Goal: Task Accomplishment & Management: Complete application form

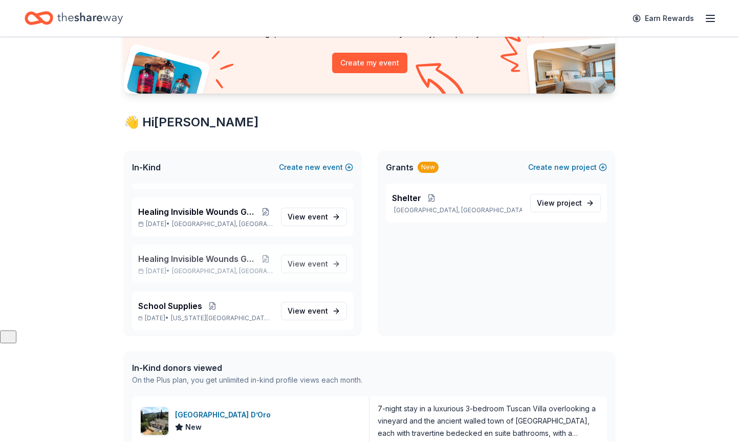
scroll to position [35, 0]
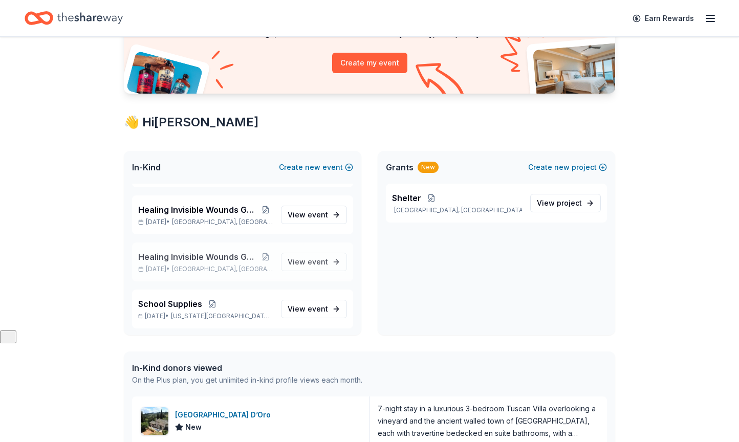
click at [202, 253] on span "Healing Invisible Wounds Golf Tournament" at bounding box center [198, 257] width 120 height 12
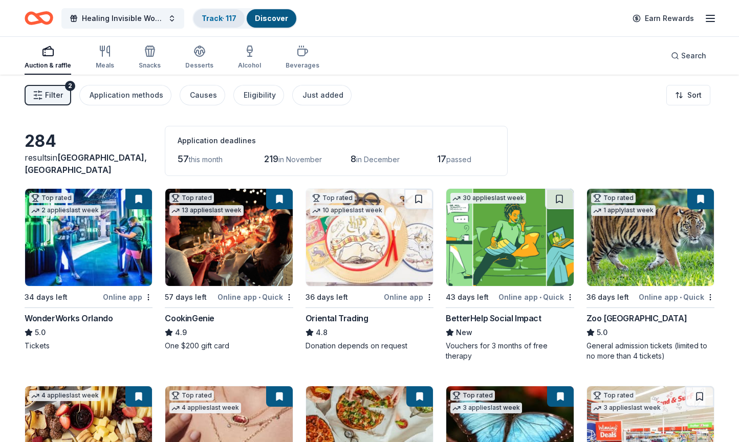
click at [223, 15] on link "Track · 117" at bounding box center [219, 18] width 35 height 9
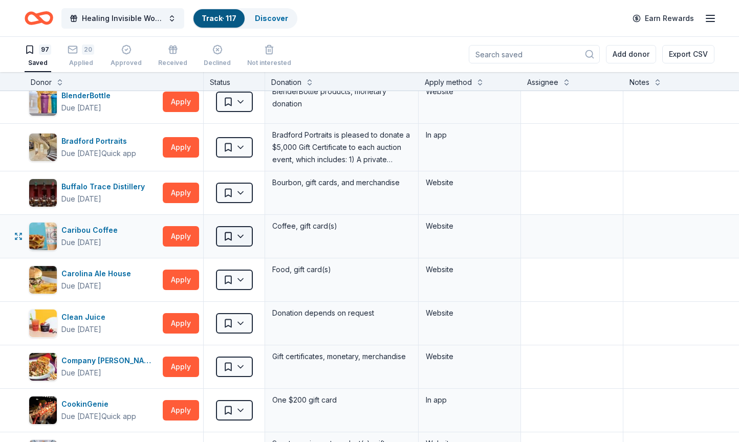
scroll to position [12, 0]
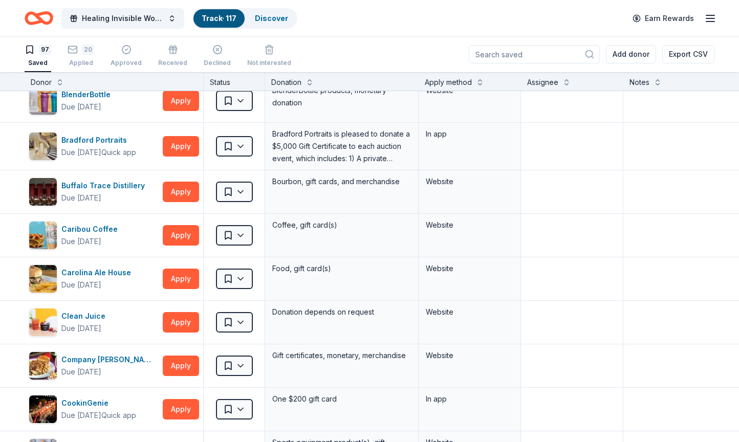
click at [715, 15] on line "button" at bounding box center [711, 15] width 8 height 0
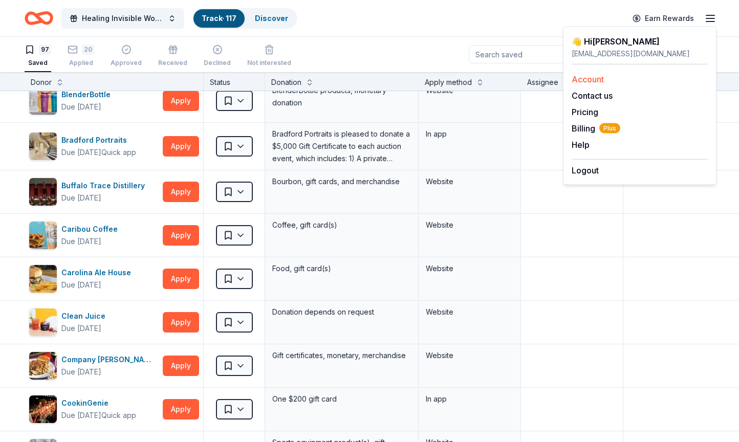
click at [581, 77] on link "Account" at bounding box center [588, 79] width 32 height 10
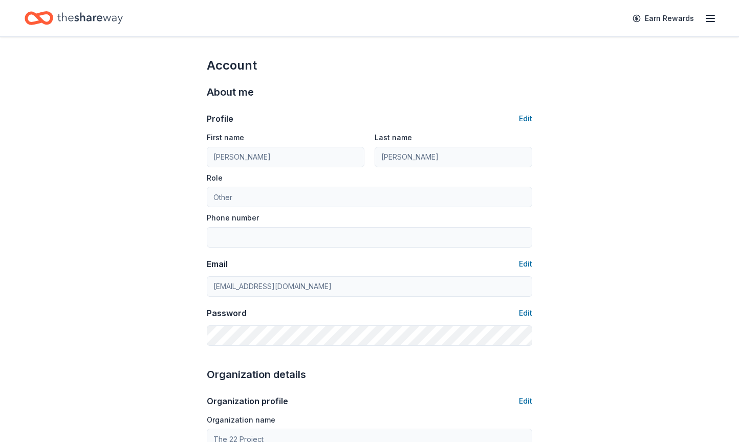
click at [706, 23] on icon "button" at bounding box center [711, 18] width 12 height 12
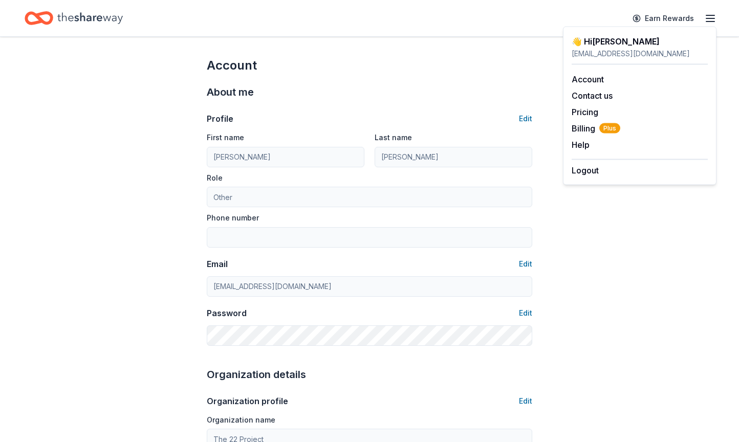
click at [77, 17] on icon "Home" at bounding box center [90, 18] width 66 height 21
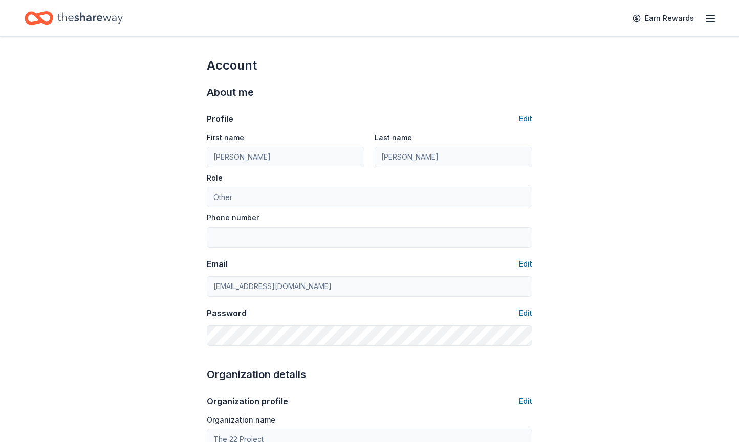
click at [104, 17] on icon "Home" at bounding box center [90, 18] width 66 height 21
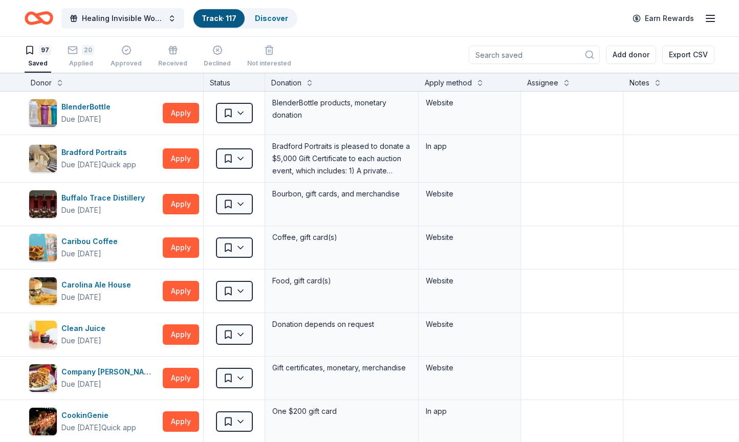
scroll to position [1, 0]
click at [95, 156] on div "Bradford Portraits" at bounding box center [98, 152] width 75 height 12
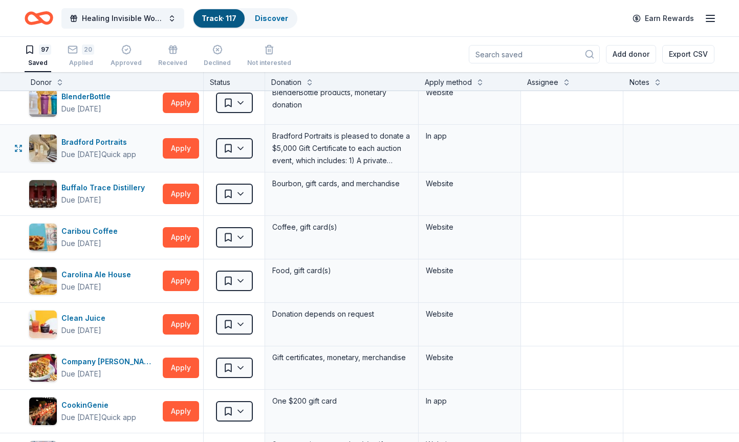
scroll to position [0, 0]
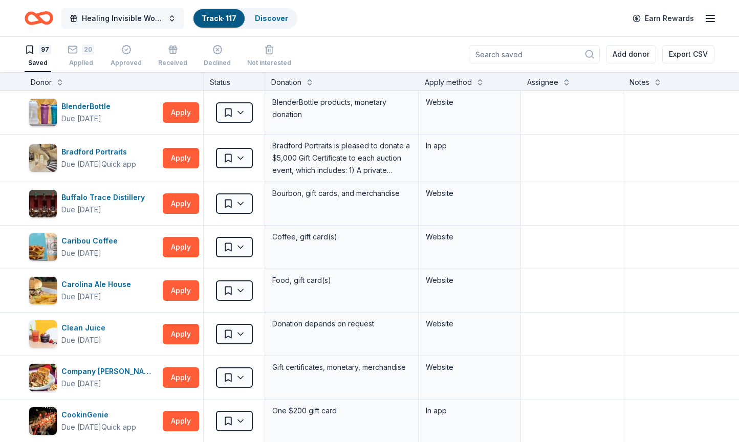
click at [134, 19] on span "Healing Invisible Wounds Golf Tournament" at bounding box center [123, 18] width 82 height 12
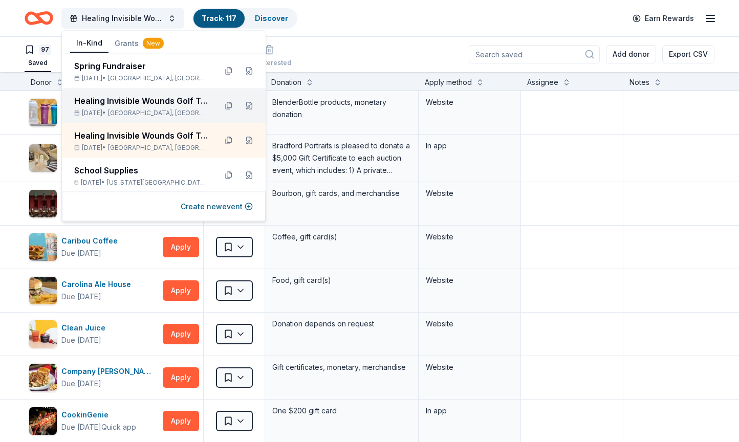
click at [125, 105] on div "Healing Invisible Wounds Golf Tournament" at bounding box center [141, 101] width 134 height 12
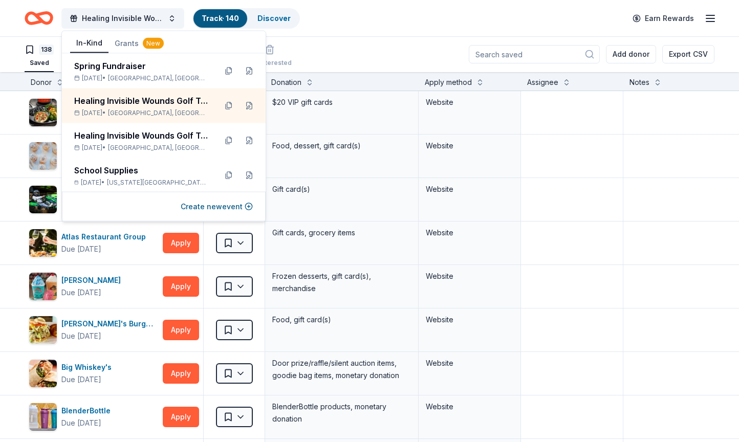
click at [388, 20] on div "Healing Invisible Wounds Golf Tournament Track · 140 Discover Earn Rewards" at bounding box center [370, 18] width 690 height 24
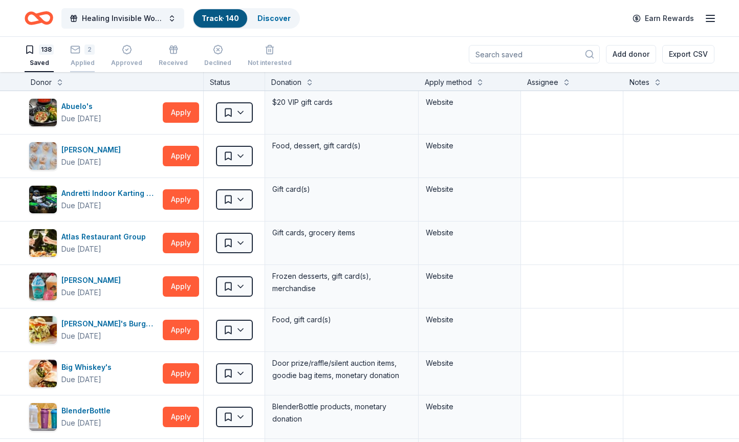
click at [84, 54] on div "2" at bounding box center [82, 50] width 25 height 10
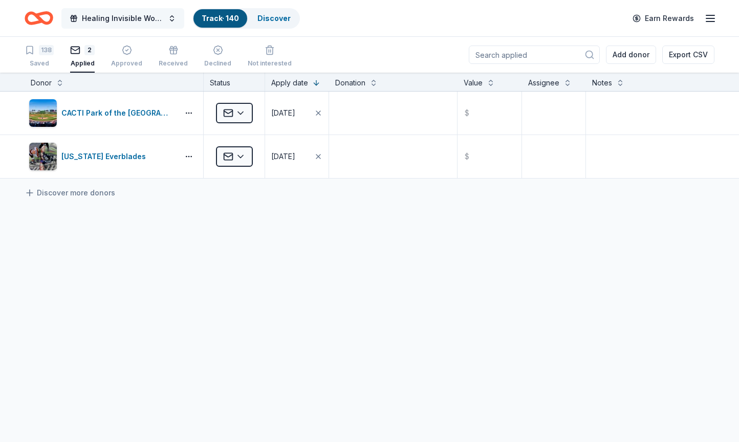
click at [111, 14] on span "Healing Invisible Wounds Golf Tournament" at bounding box center [123, 18] width 82 height 12
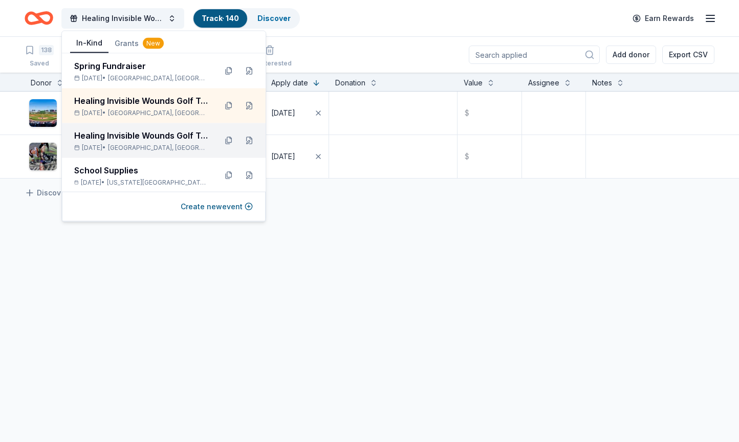
click at [117, 146] on div "[DATE] • [GEOGRAPHIC_DATA], [GEOGRAPHIC_DATA]" at bounding box center [141, 148] width 134 height 8
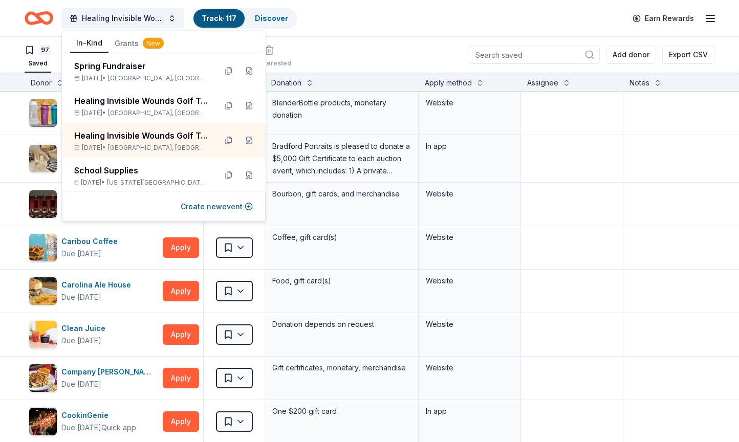
click at [369, 19] on div "Healing Invisible Wounds Golf Tournament Track · 117 Discover Earn Rewards" at bounding box center [370, 18] width 690 height 24
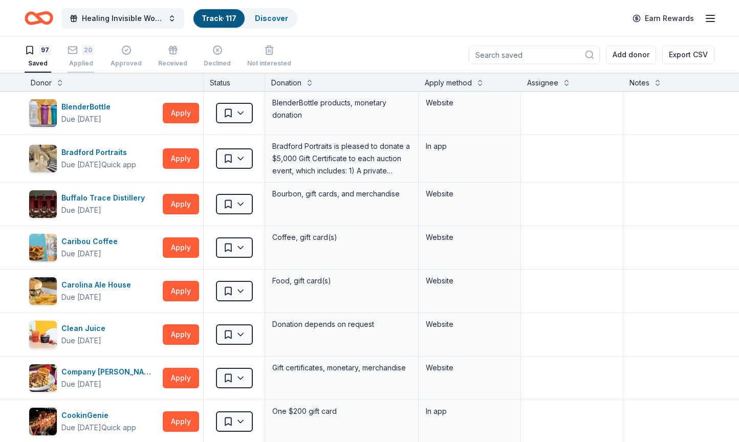
click at [84, 56] on div "20 Applied" at bounding box center [81, 56] width 27 height 23
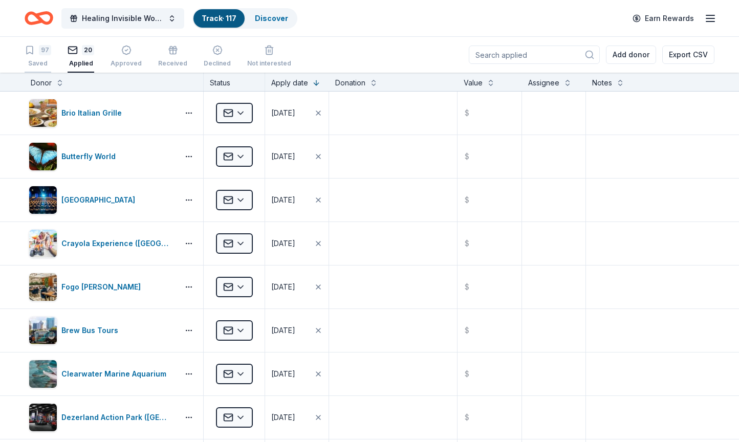
click at [44, 55] on div "97" at bounding box center [45, 50] width 12 height 10
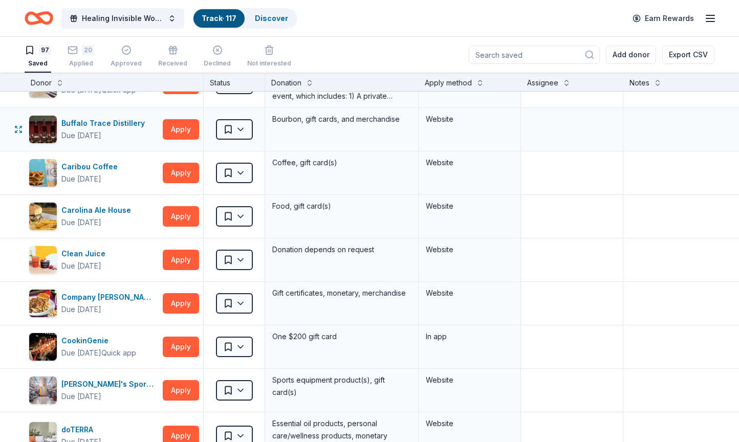
scroll to position [76, 0]
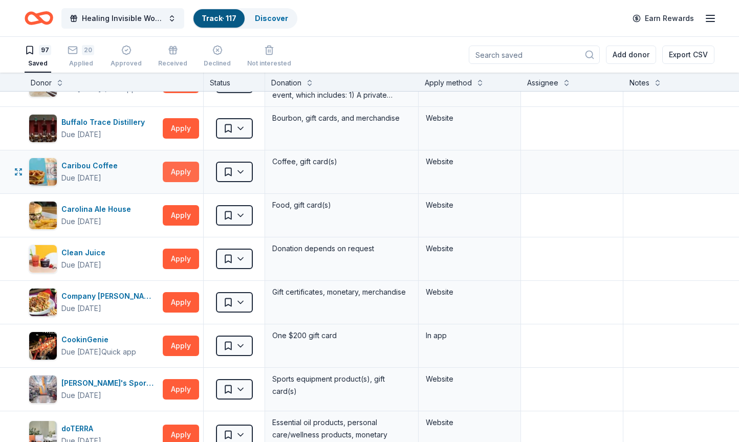
click at [179, 173] on button "Apply" at bounding box center [181, 172] width 36 height 20
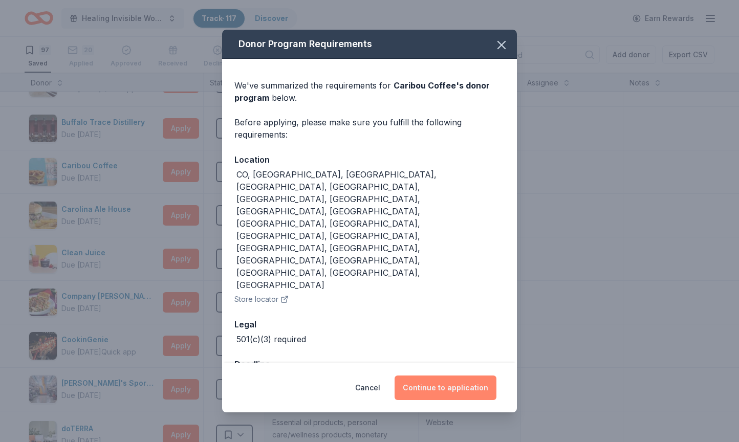
click at [456, 376] on button "Continue to application" at bounding box center [446, 388] width 102 height 25
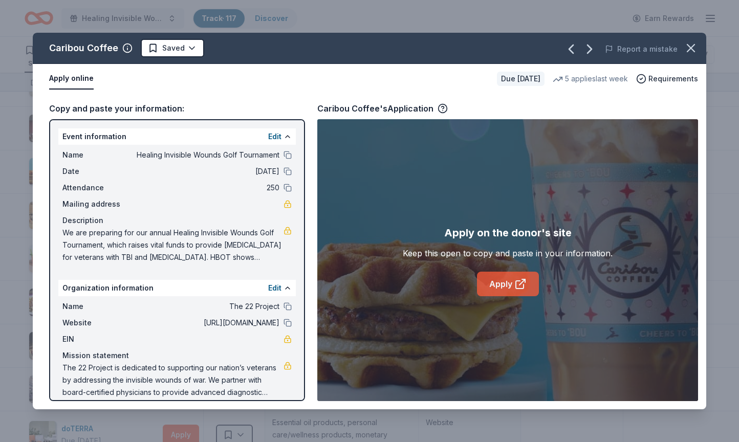
click at [530, 284] on link "Apply" at bounding box center [508, 284] width 62 height 25
click at [173, 52] on html "Healing Invisible Wounds Golf Tournament Track · 117 Discover Earn Rewards 97 S…" at bounding box center [369, 221] width 739 height 442
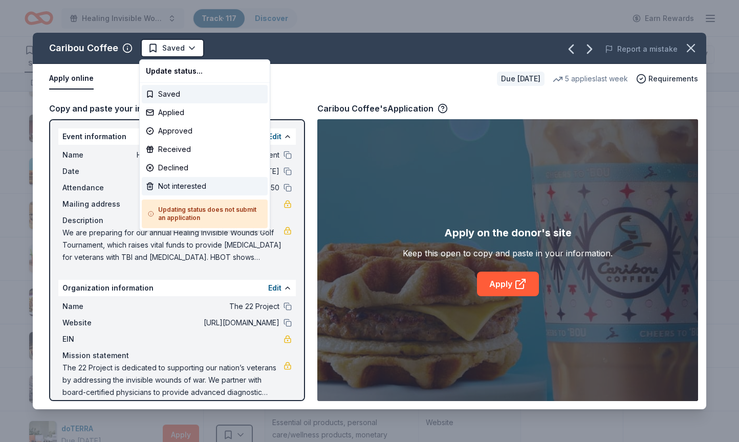
click at [160, 184] on div "Not interested" at bounding box center [205, 186] width 126 height 18
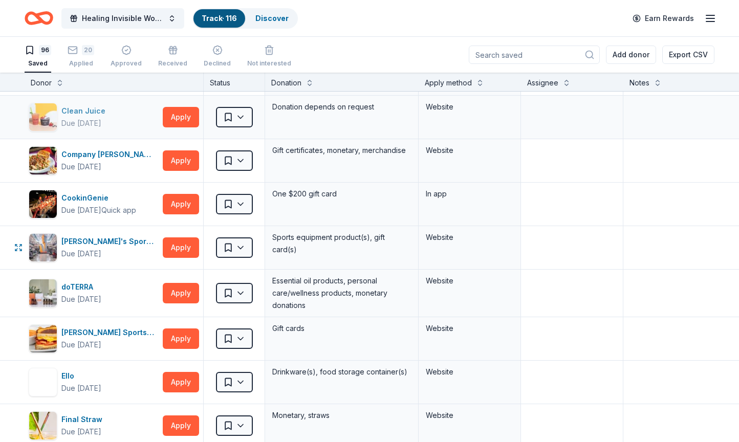
scroll to position [185, 0]
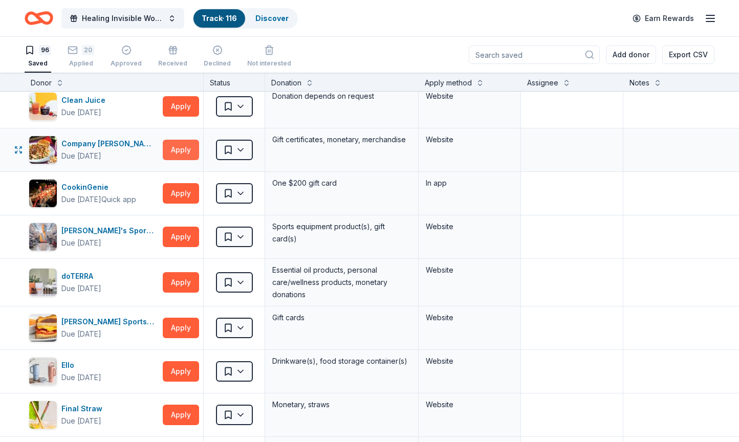
click at [176, 150] on button "Apply" at bounding box center [181, 150] width 36 height 20
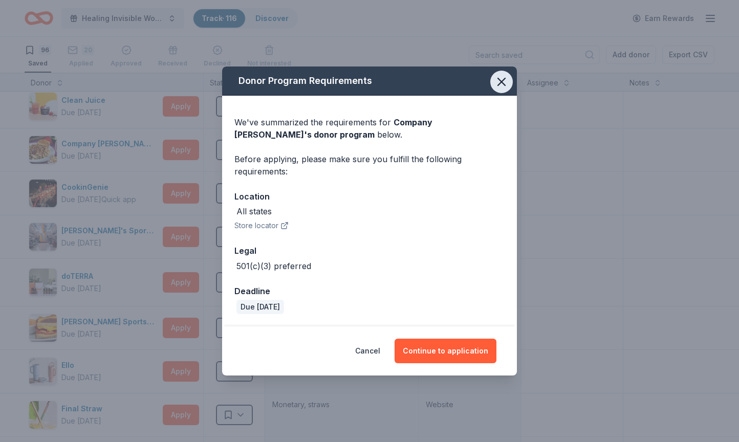
click at [498, 82] on icon "button" at bounding box center [502, 82] width 14 height 14
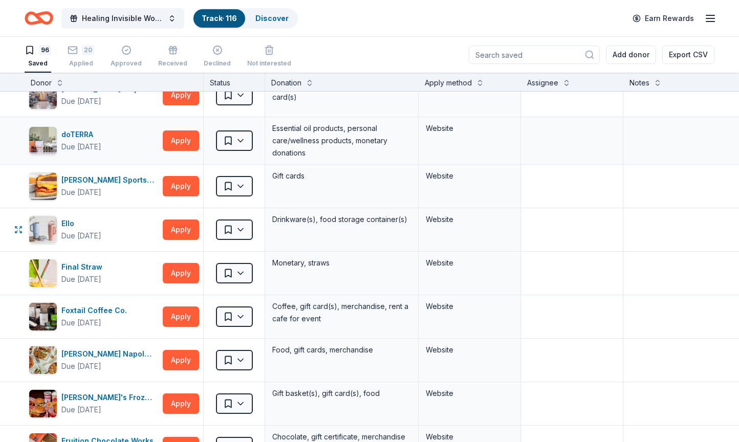
scroll to position [328, 0]
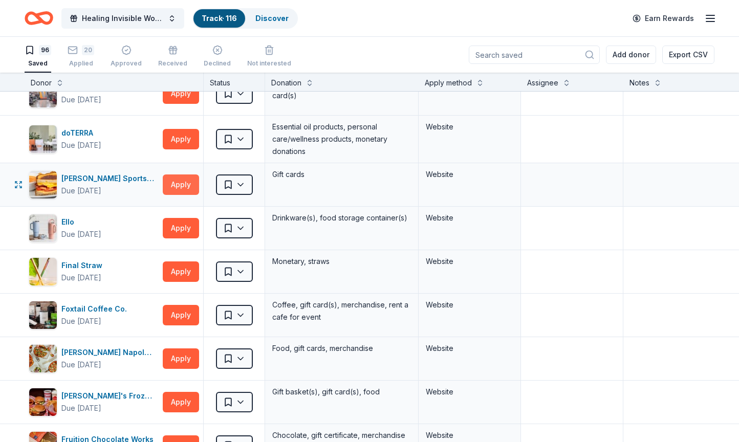
click at [177, 184] on button "Apply" at bounding box center [181, 185] width 36 height 20
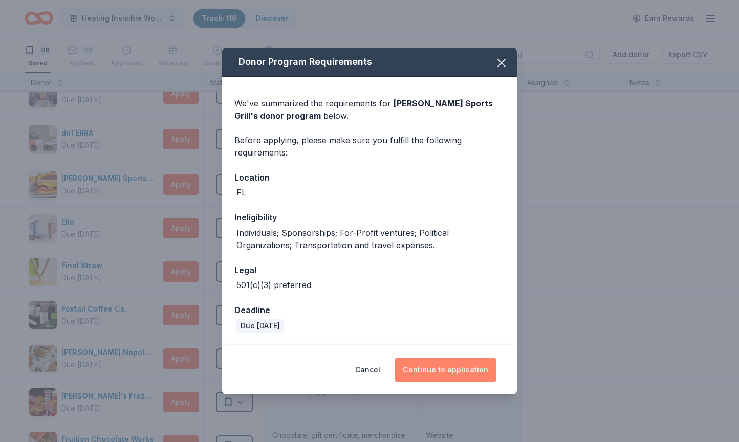
click at [423, 369] on button "Continue to application" at bounding box center [446, 370] width 102 height 25
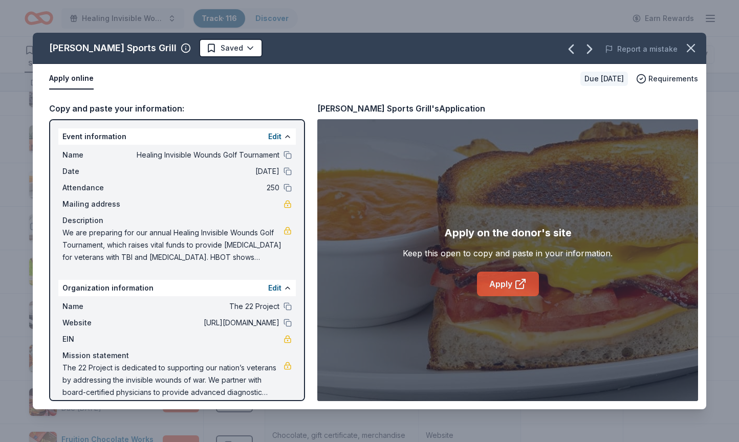
click at [504, 284] on link "Apply" at bounding box center [508, 284] width 62 height 25
click at [692, 44] on icon "button" at bounding box center [691, 48] width 14 height 14
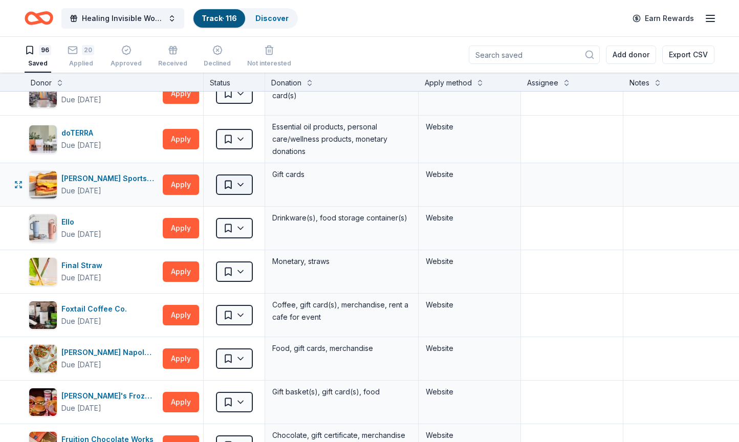
click at [235, 183] on html "Healing Invisible Wounds Golf Tournament Track · 116 Discover Earn Rewards 96 S…" at bounding box center [369, 221] width 739 height 442
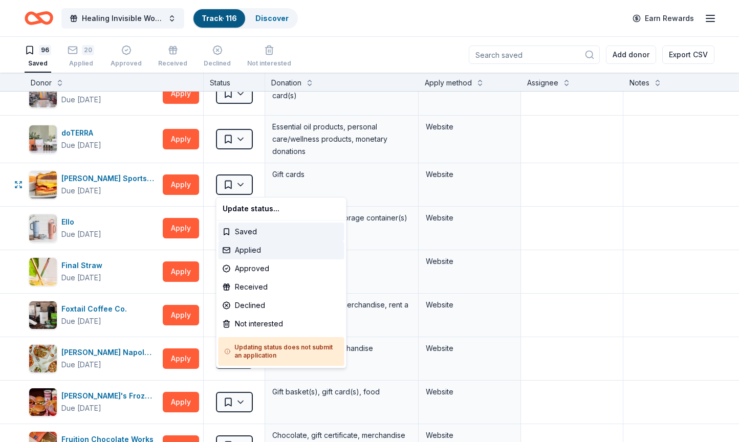
click at [237, 249] on div "Applied" at bounding box center [282, 250] width 126 height 18
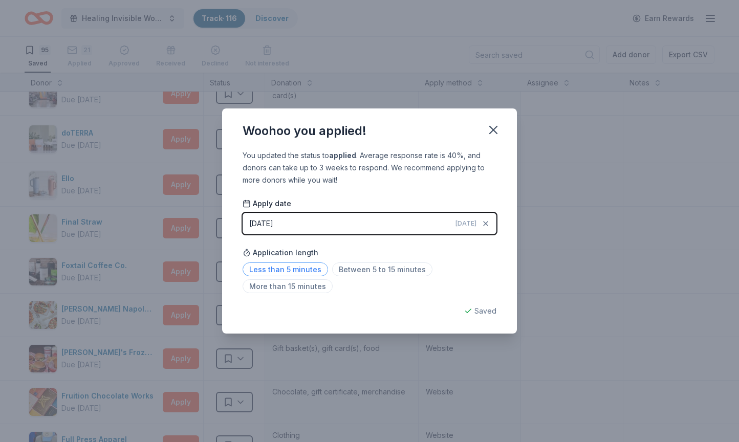
click at [270, 268] on span "Less than 5 minutes" at bounding box center [286, 270] width 86 height 14
click at [499, 128] on icon "button" at bounding box center [493, 130] width 14 height 14
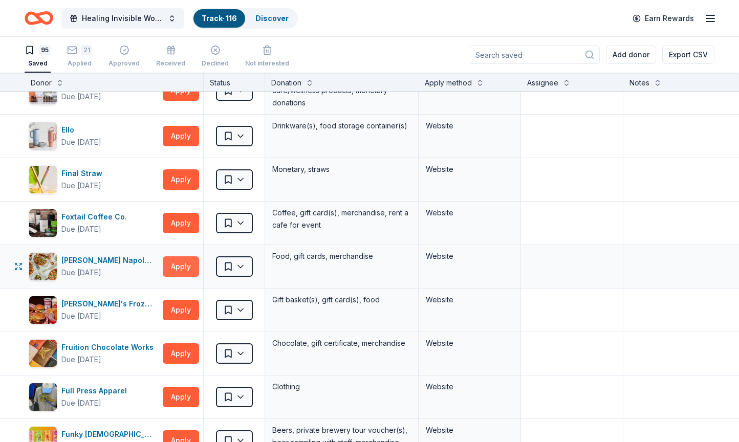
scroll to position [392, 0]
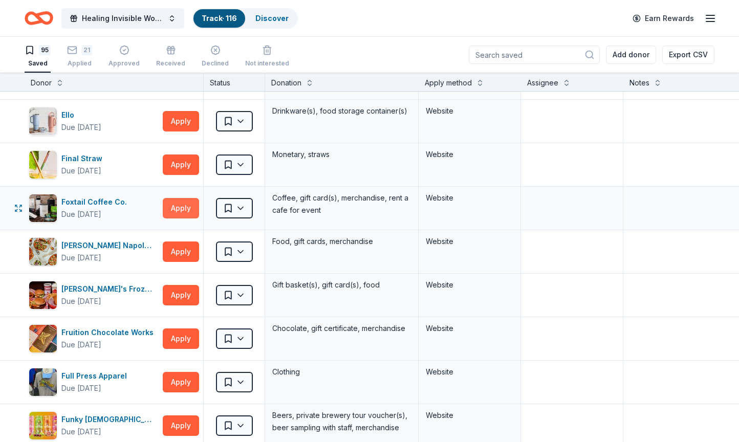
click at [183, 208] on button "Apply" at bounding box center [181, 208] width 36 height 20
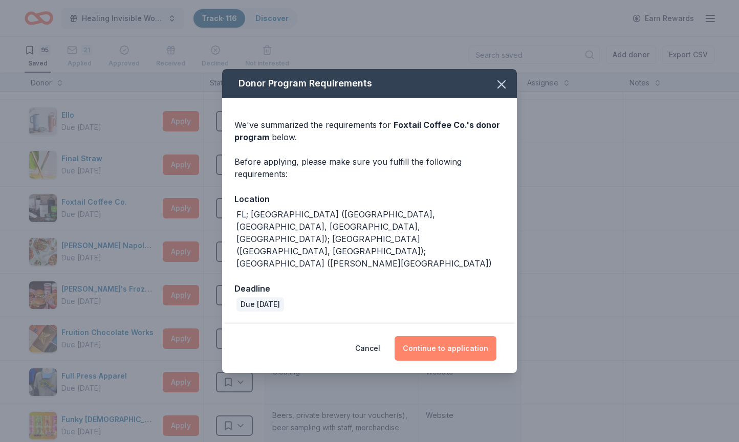
click at [453, 336] on button "Continue to application" at bounding box center [446, 348] width 102 height 25
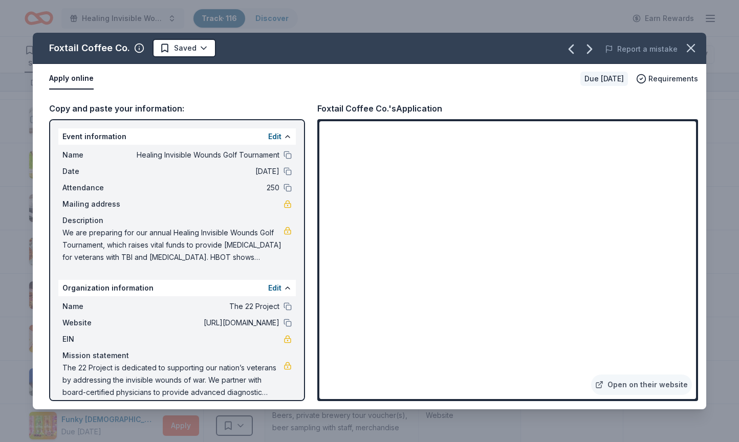
click at [638, 390] on link "Open on their website" at bounding box center [641, 385] width 101 height 20
click at [678, 78] on span "Requirements" at bounding box center [674, 79] width 50 height 12
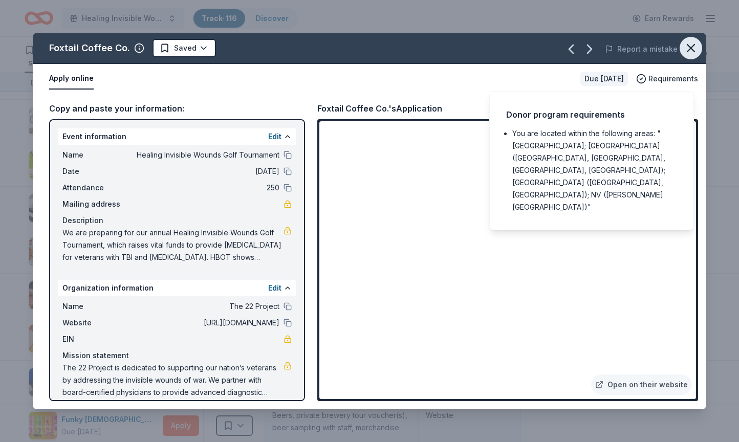
click at [696, 44] on icon "button" at bounding box center [691, 48] width 14 height 14
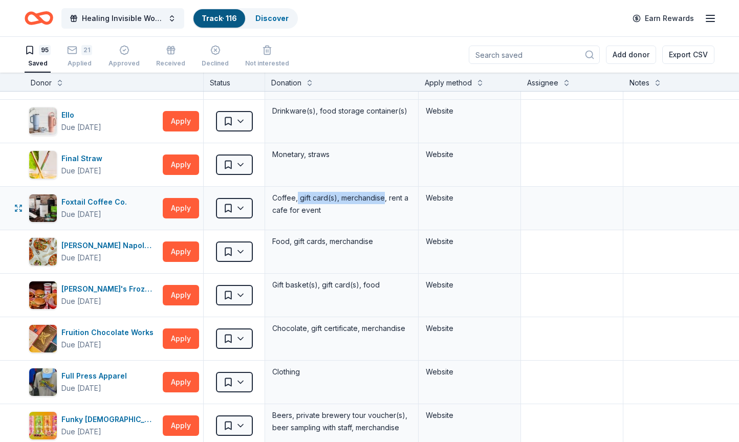
drag, startPoint x: 298, startPoint y: 198, endPoint x: 385, endPoint y: 201, distance: 87.1
click at [385, 201] on div "Coffee, gift card(s), merchandise, rent a cafe for event" at bounding box center [341, 204] width 141 height 27
click at [247, 207] on html "Healing Invisible Wounds Golf Tournament Track · 116 Discover Earn Rewards 95 S…" at bounding box center [369, 221] width 739 height 442
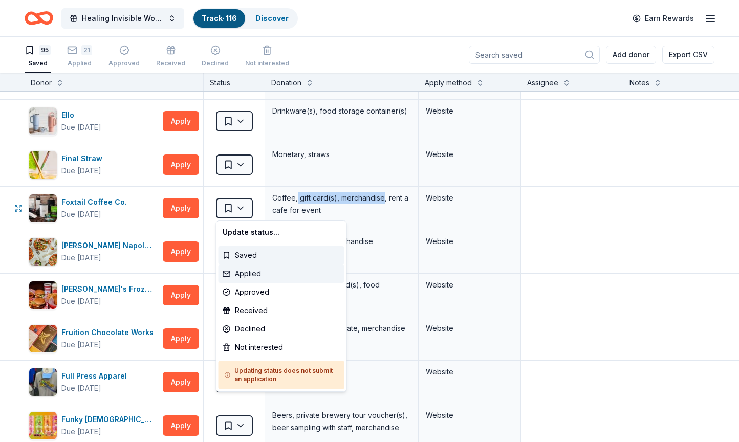
click at [244, 272] on div "Applied" at bounding box center [282, 274] width 126 height 18
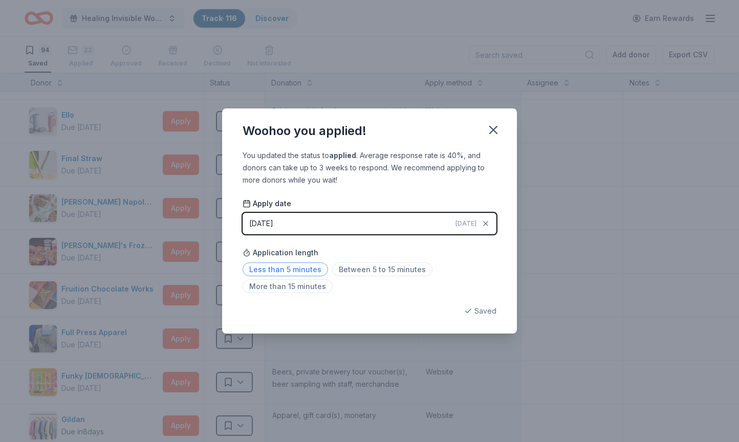
click at [314, 271] on span "Less than 5 minutes" at bounding box center [286, 270] width 86 height 14
click at [487, 130] on icon "button" at bounding box center [493, 130] width 14 height 14
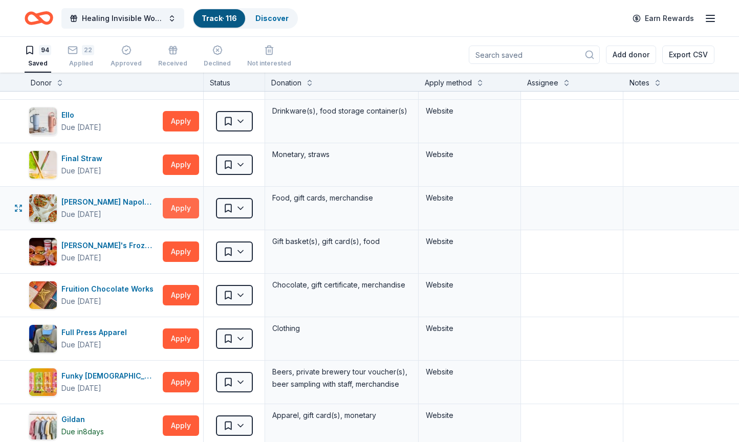
click at [179, 208] on button "Apply" at bounding box center [181, 208] width 36 height 20
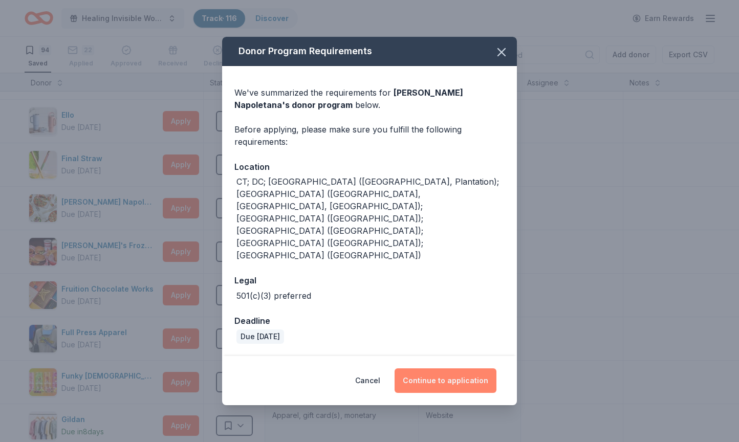
click at [443, 369] on button "Continue to application" at bounding box center [446, 381] width 102 height 25
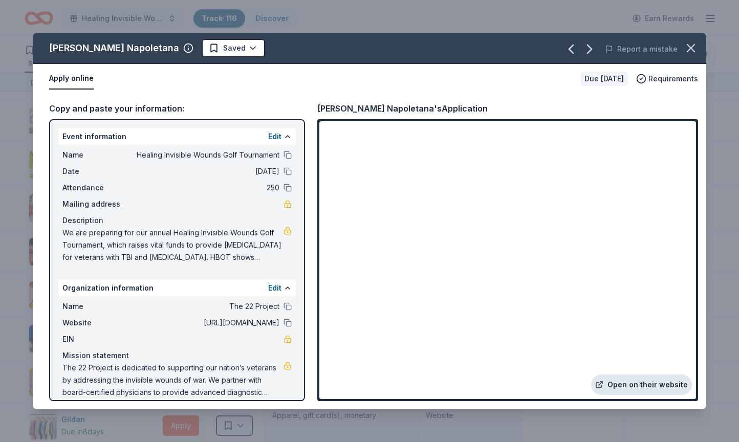
click at [642, 388] on link "Open on their website" at bounding box center [641, 385] width 101 height 20
click at [247, 47] on html "Healing Invisible Wounds Golf Tournament Track · 116 Discover Earn Rewards 94 S…" at bounding box center [369, 221] width 739 height 442
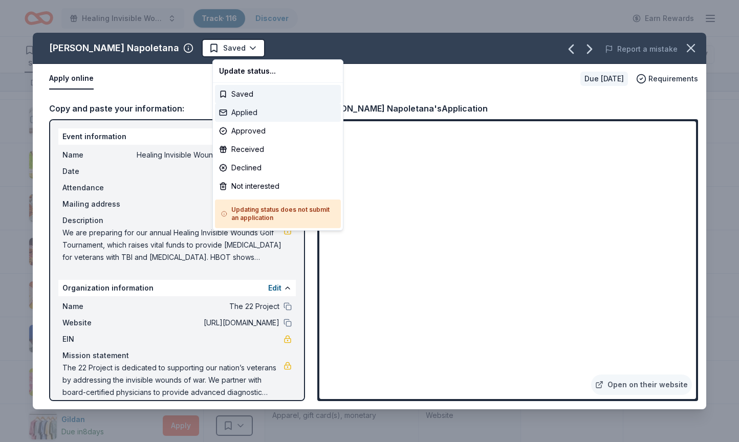
click at [240, 112] on div "Applied" at bounding box center [278, 112] width 126 height 18
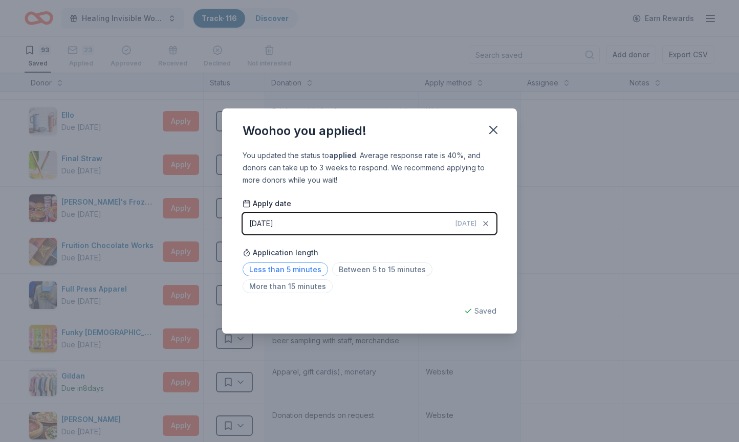
click at [288, 270] on span "Less than 5 minutes" at bounding box center [286, 270] width 86 height 14
click at [494, 126] on icon "button" at bounding box center [493, 130] width 14 height 14
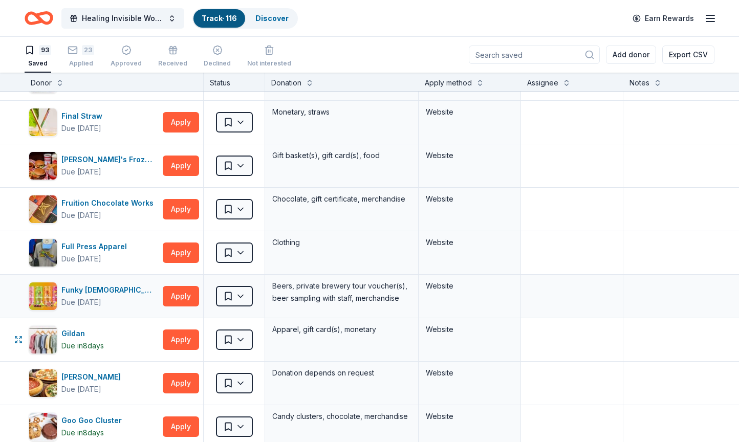
scroll to position [435, 0]
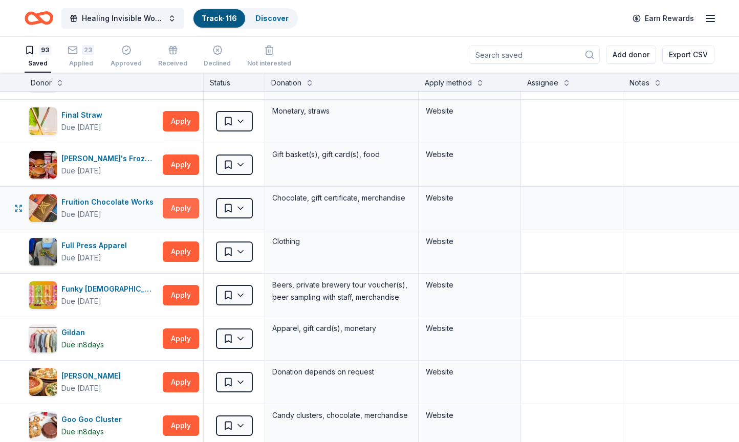
click at [180, 211] on button "Apply" at bounding box center [181, 208] width 36 height 20
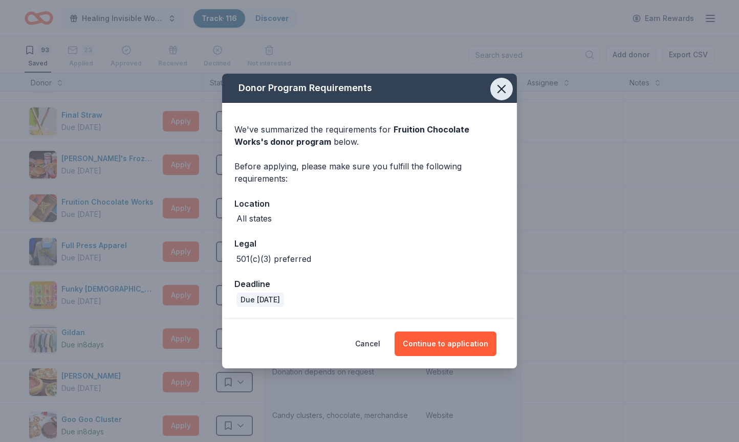
click at [500, 88] on icon "button" at bounding box center [501, 89] width 7 height 7
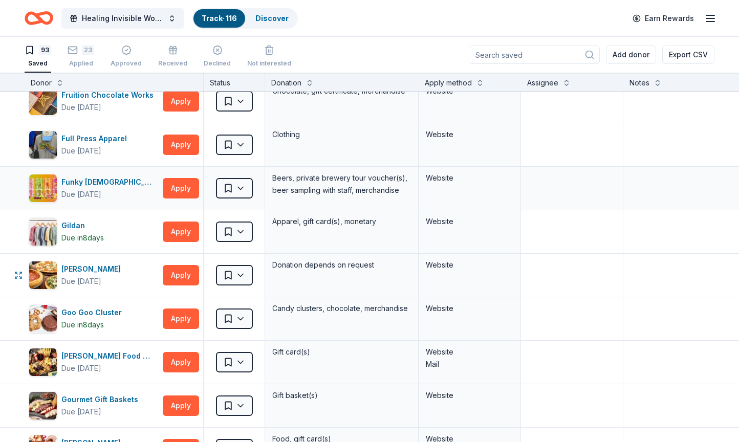
scroll to position [546, 0]
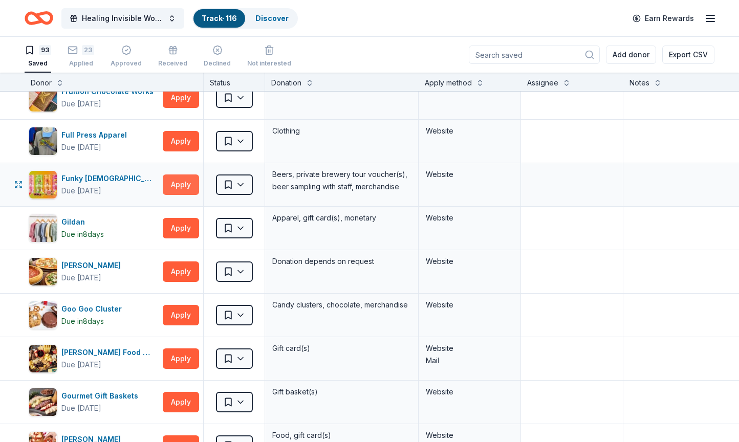
click at [184, 184] on button "Apply" at bounding box center [181, 185] width 36 height 20
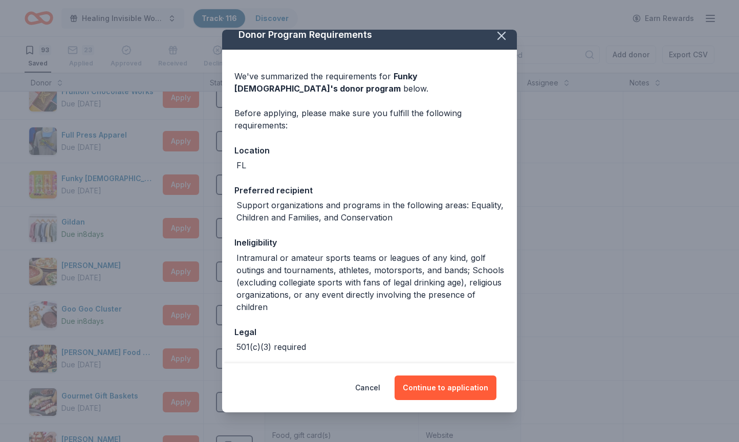
scroll to position [12, 0]
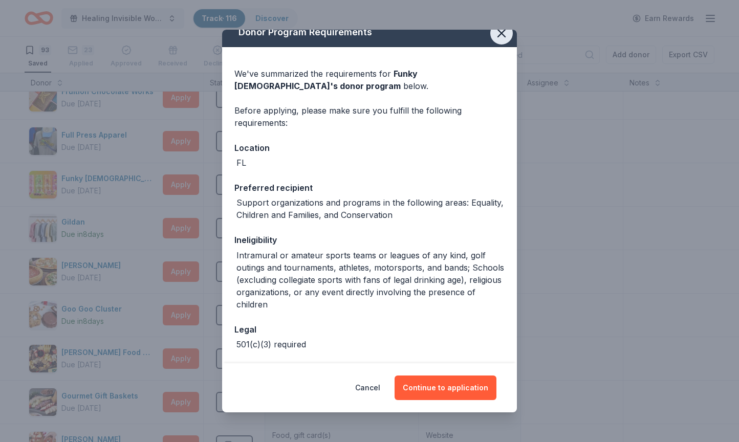
click at [501, 38] on icon "button" at bounding box center [502, 33] width 14 height 14
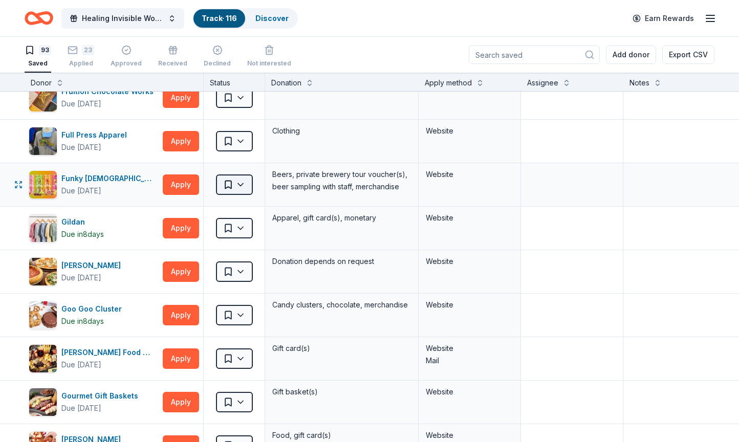
click at [238, 182] on html "Healing Invisible Wounds Golf Tournament Track · 116 Discover Earn Rewards 93 S…" at bounding box center [369, 221] width 739 height 442
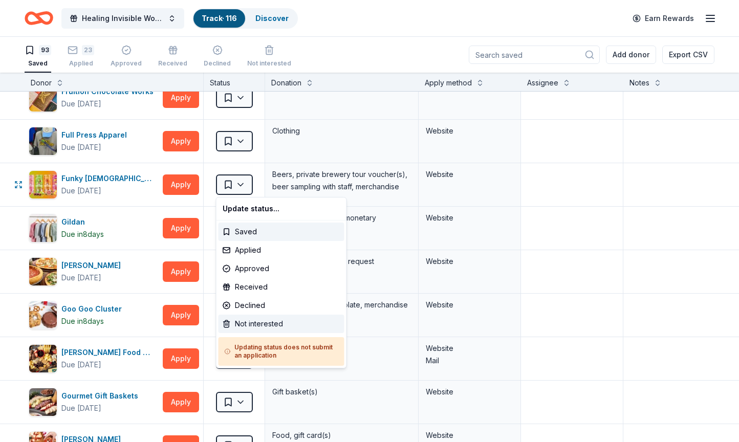
click at [252, 323] on div "Not interested" at bounding box center [282, 324] width 126 height 18
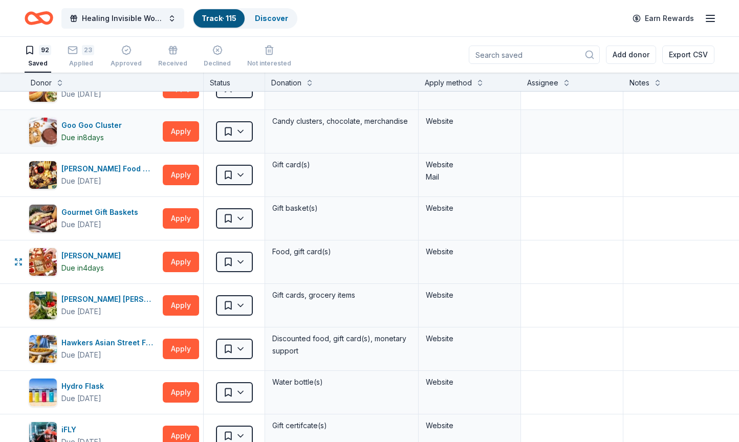
scroll to position [687, 0]
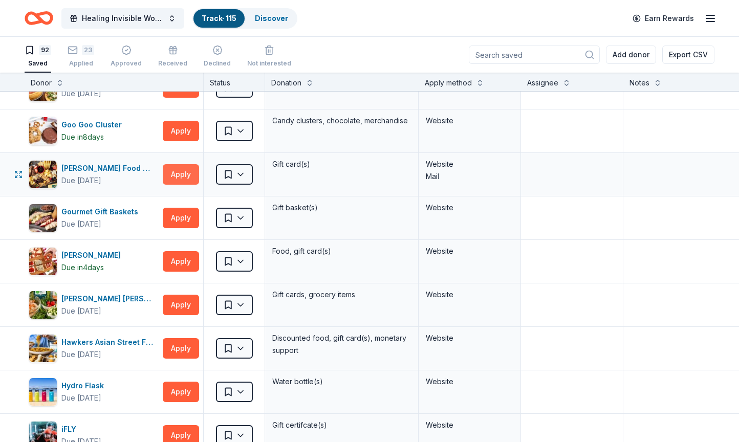
click at [183, 171] on button "Apply" at bounding box center [181, 174] width 36 height 20
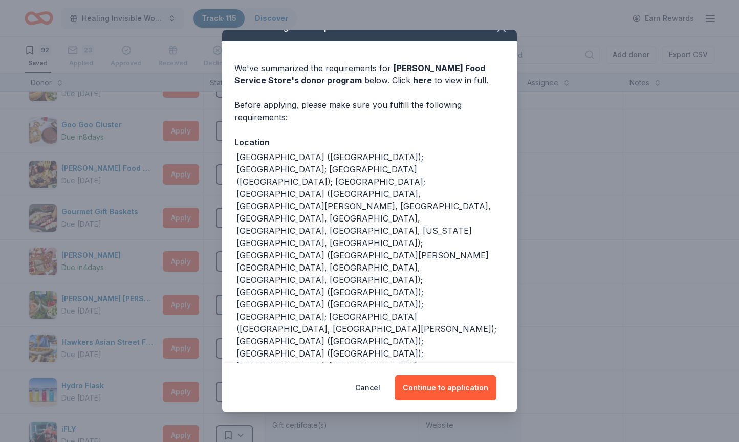
scroll to position [20, 0]
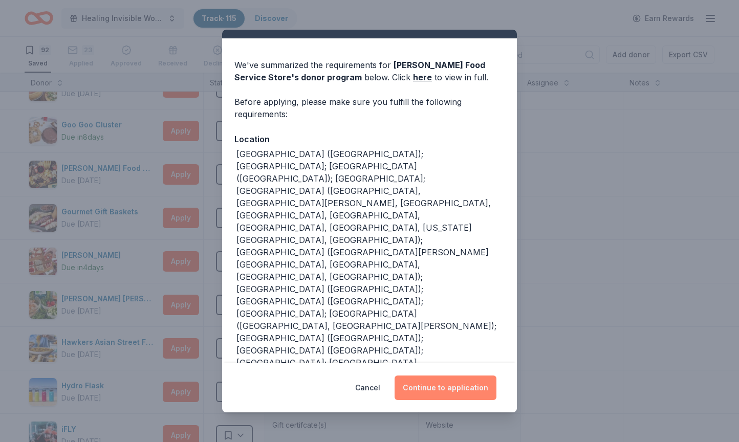
click at [434, 388] on button "Continue to application" at bounding box center [446, 388] width 102 height 25
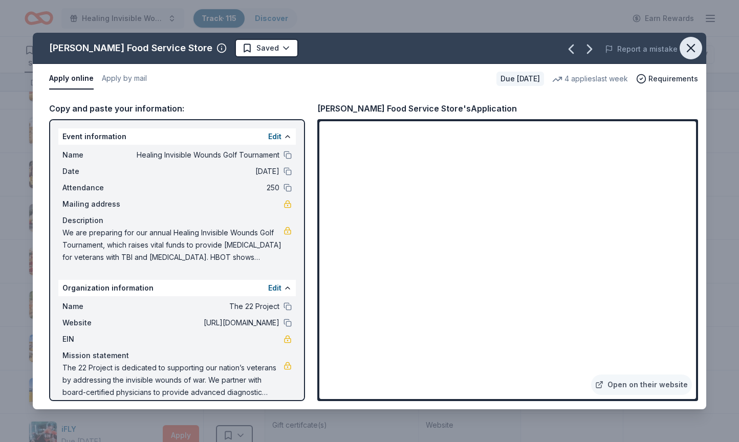
click at [695, 46] on icon "button" at bounding box center [691, 48] width 14 height 14
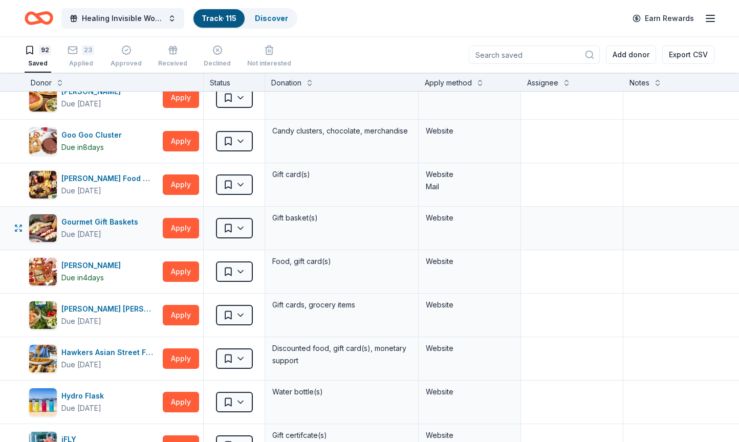
scroll to position [676, 0]
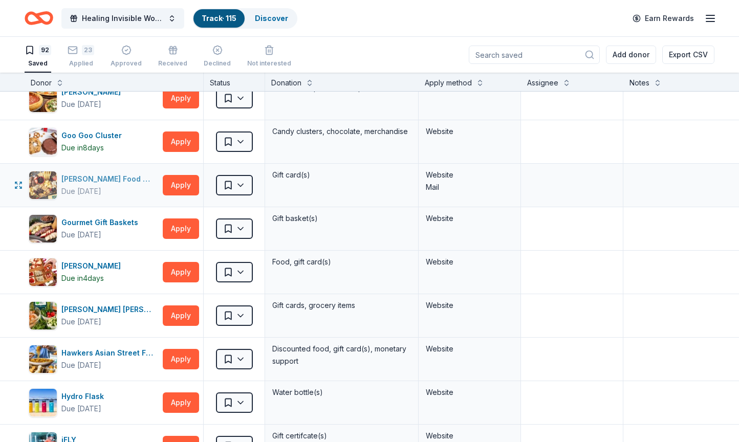
click at [99, 179] on div "[PERSON_NAME] Food Service Store" at bounding box center [109, 179] width 97 height 12
click at [243, 182] on html "Healing Invisible Wounds Golf Tournament Track · 115 Discover Earn Rewards 92 S…" at bounding box center [369, 221] width 739 height 442
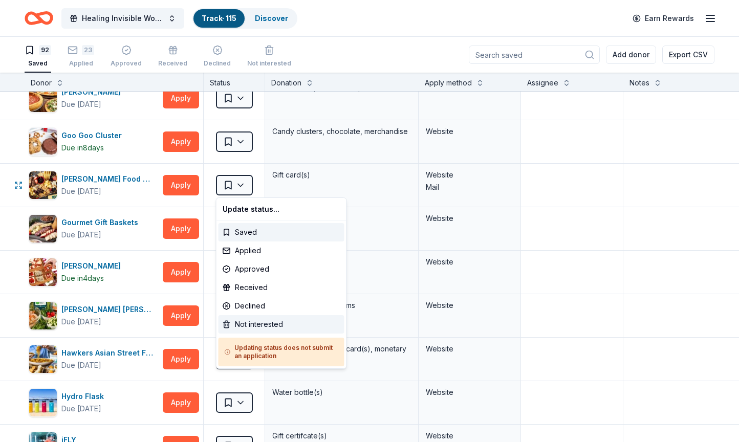
click at [256, 320] on div "Not interested" at bounding box center [282, 324] width 126 height 18
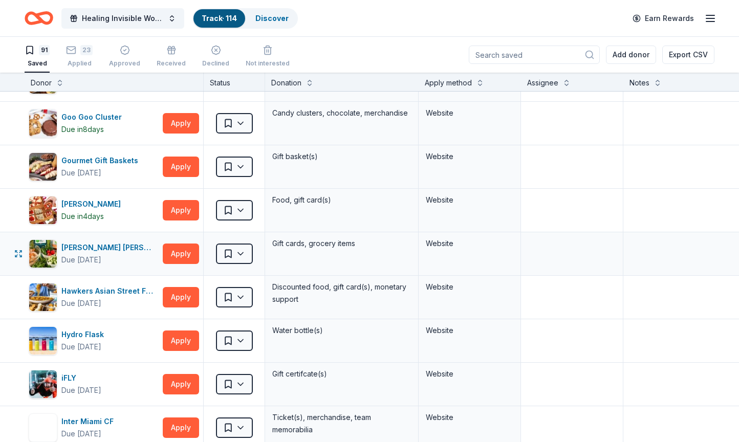
scroll to position [695, 0]
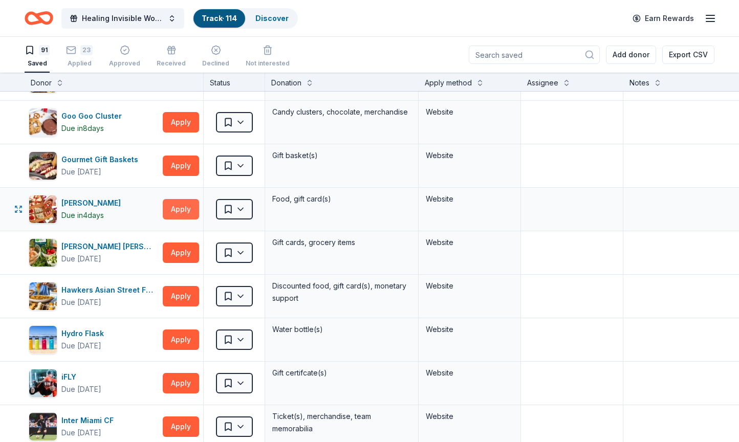
click at [185, 210] on button "Apply" at bounding box center [181, 209] width 36 height 20
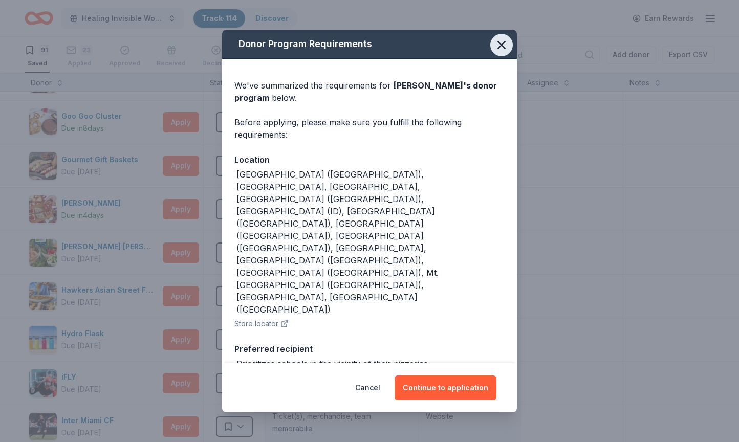
click at [504, 46] on icon "button" at bounding box center [502, 45] width 14 height 14
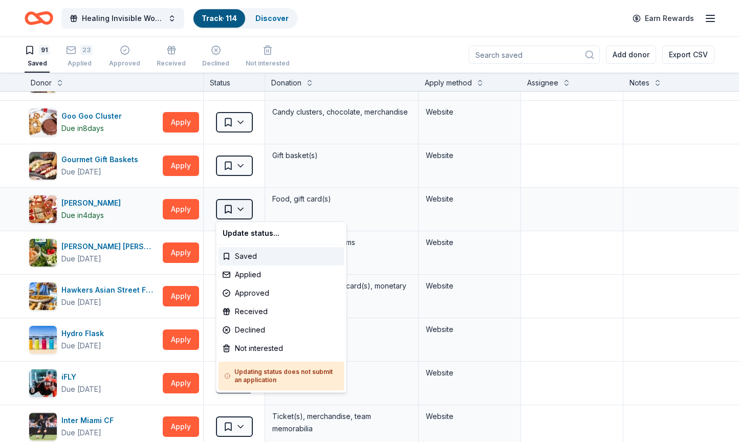
click at [236, 213] on html "Healing Invisible Wounds Golf Tournament Track · 114 Discover Earn Rewards 91 S…" at bounding box center [369, 221] width 739 height 442
click at [248, 350] on div "Not interested" at bounding box center [282, 348] width 126 height 18
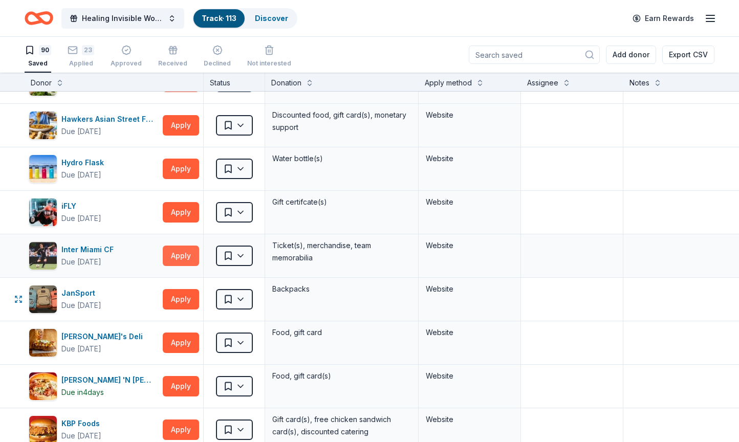
scroll to position [827, 0]
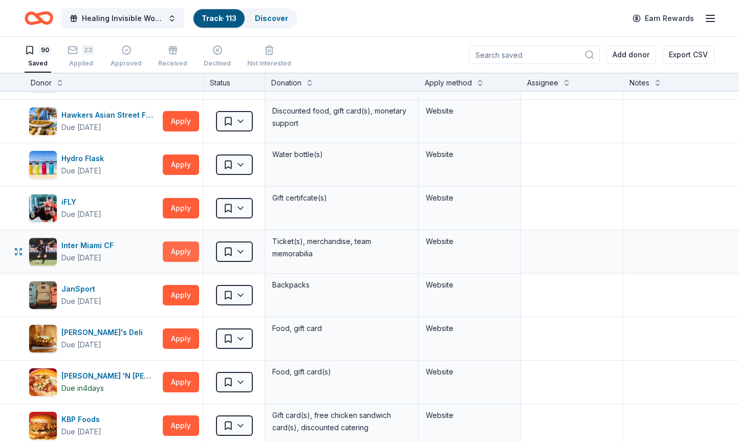
click at [183, 250] on button "Apply" at bounding box center [181, 252] width 36 height 20
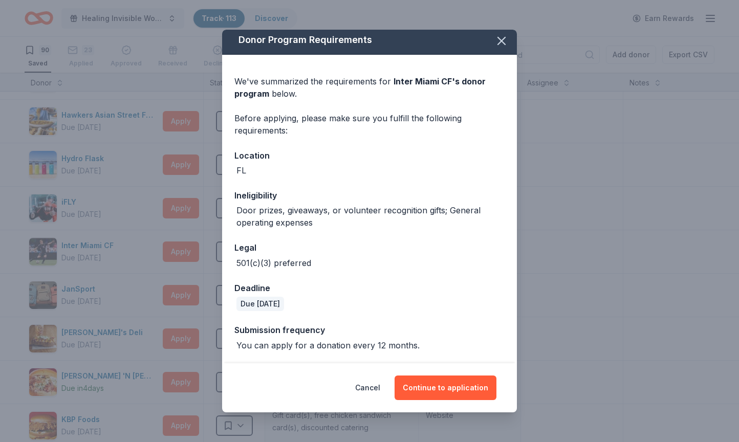
scroll to position [0, 0]
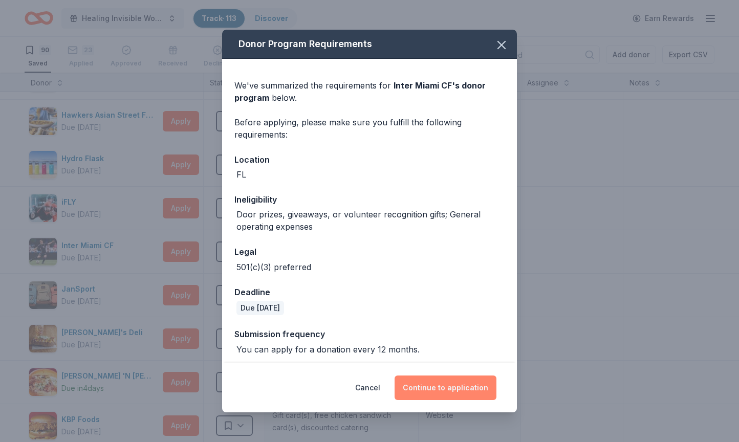
click at [441, 385] on button "Continue to application" at bounding box center [446, 388] width 102 height 25
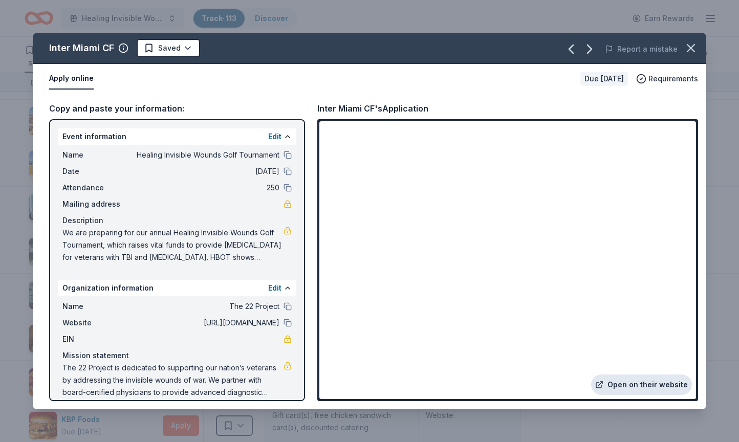
click at [624, 381] on link "Open on their website" at bounding box center [641, 385] width 101 height 20
click at [691, 44] on icon "button" at bounding box center [691, 48] width 14 height 14
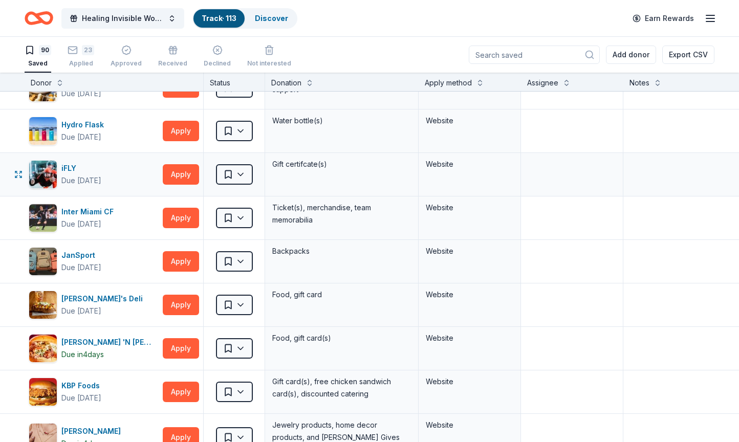
scroll to position [863, 0]
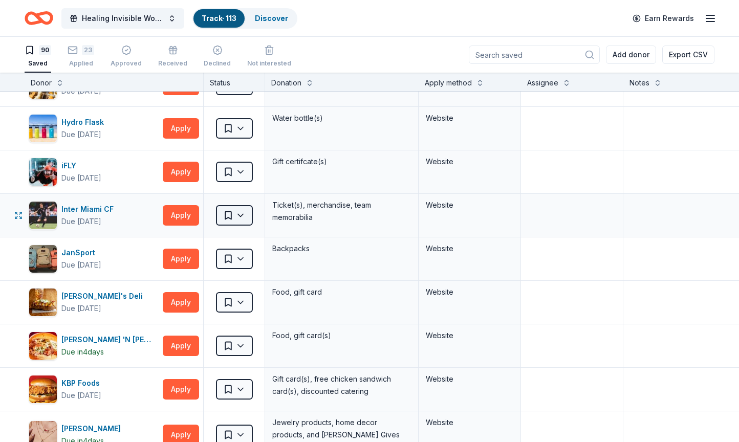
click at [245, 216] on html "Healing Invisible Wounds Golf Tournament Track · 113 Discover Earn Rewards 90 S…" at bounding box center [369, 221] width 739 height 442
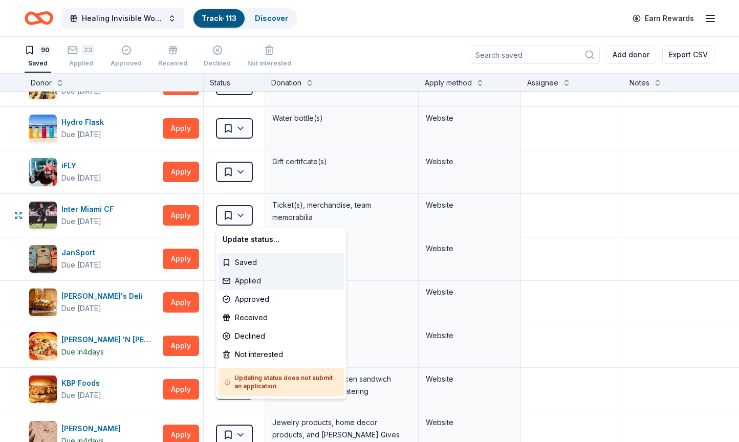
click at [251, 282] on div "Applied" at bounding box center [282, 281] width 126 height 18
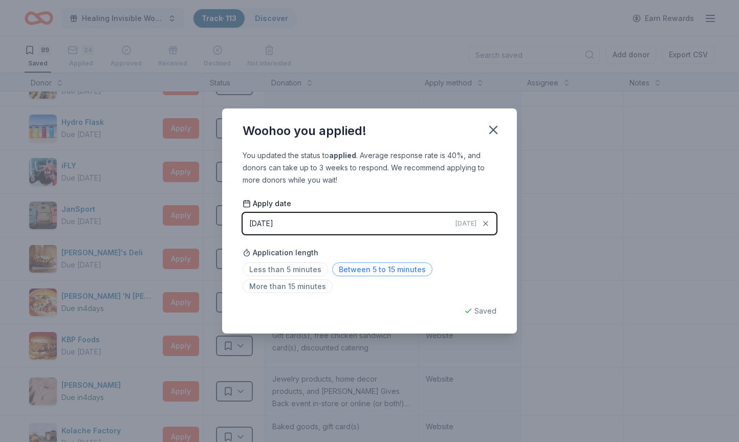
click at [373, 267] on span "Between 5 to 15 minutes" at bounding box center [382, 270] width 100 height 14
click at [490, 132] on icon "button" at bounding box center [493, 130] width 14 height 14
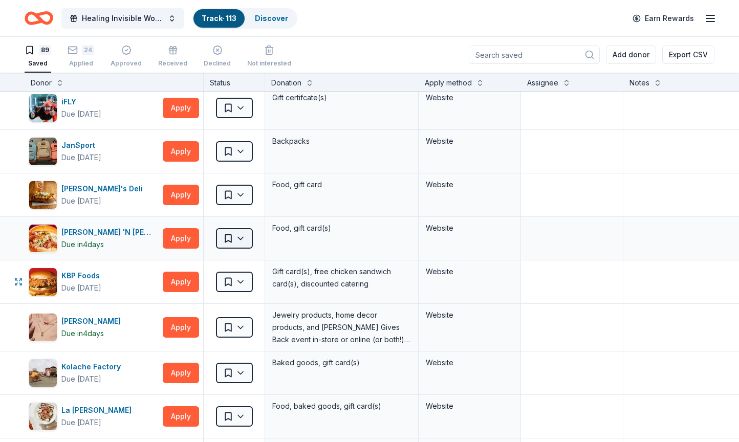
scroll to position [938, 0]
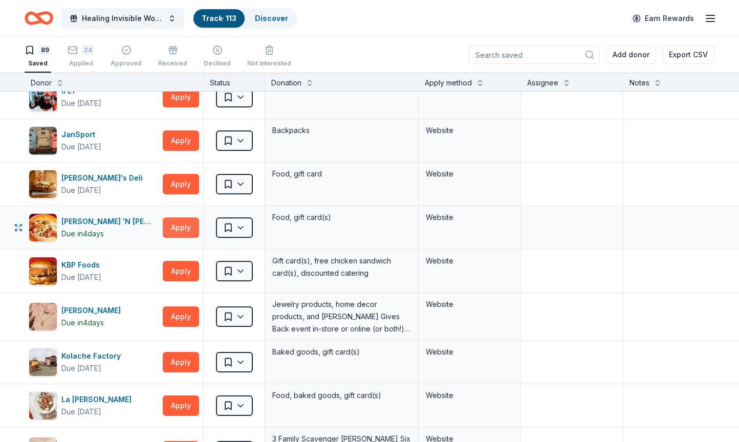
click at [182, 229] on button "Apply" at bounding box center [181, 228] width 36 height 20
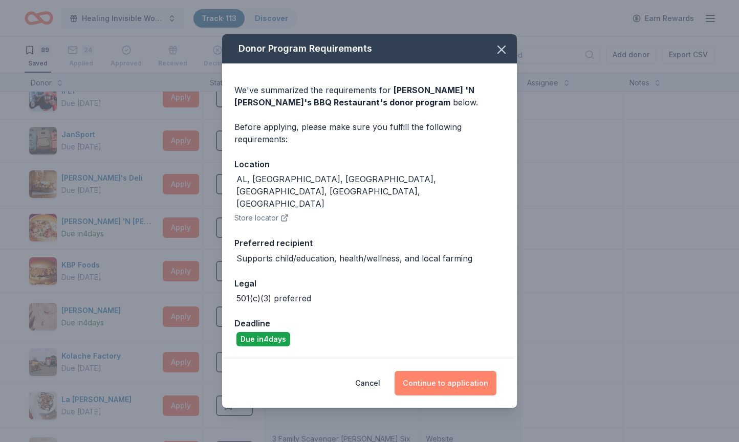
click at [433, 371] on button "Continue to application" at bounding box center [446, 383] width 102 height 25
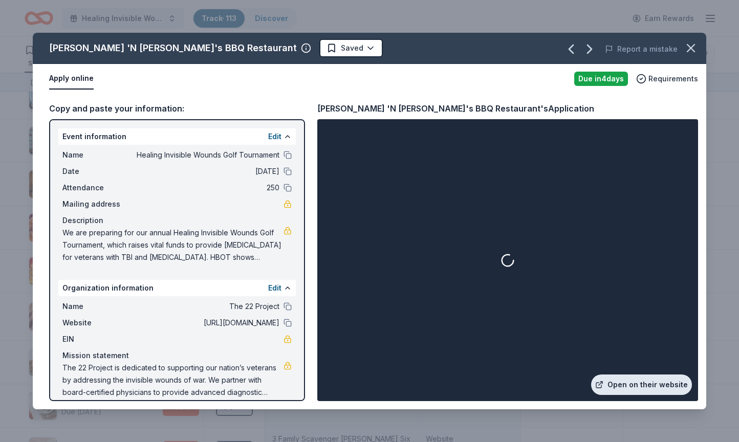
click at [655, 384] on link "Open on their website" at bounding box center [641, 385] width 101 height 20
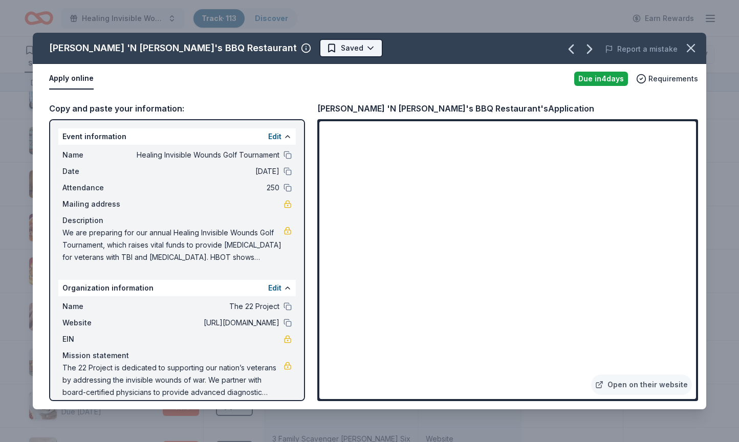
click at [252, 50] on html "Healing Invisible Wounds Golf Tournament Track · 113 Discover Earn Rewards 89 S…" at bounding box center [369, 221] width 739 height 442
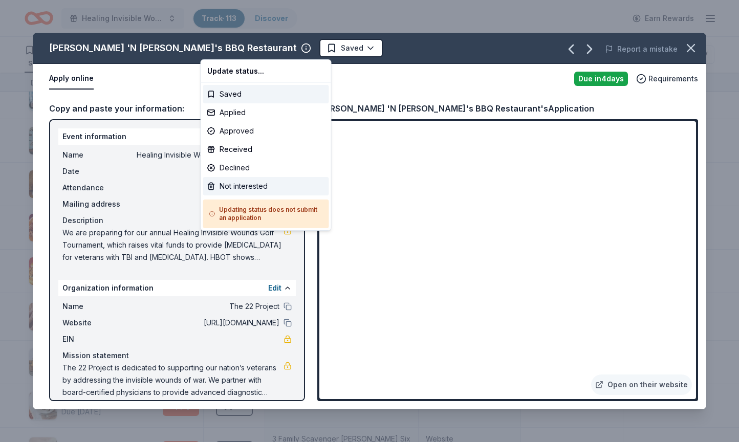
click at [244, 185] on div "Not interested" at bounding box center [266, 186] width 126 height 18
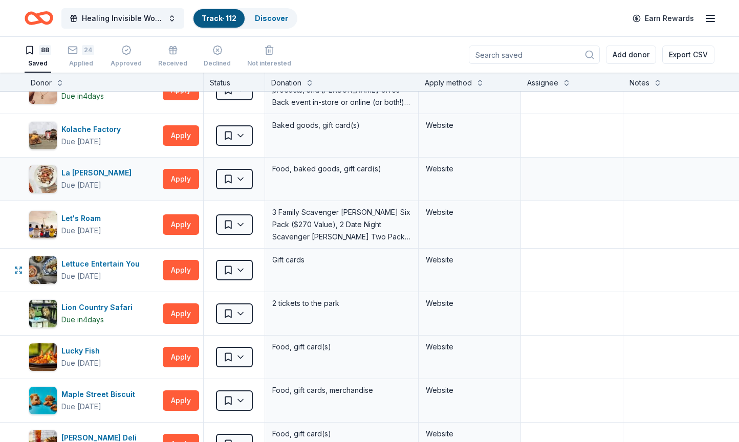
scroll to position [1123, 0]
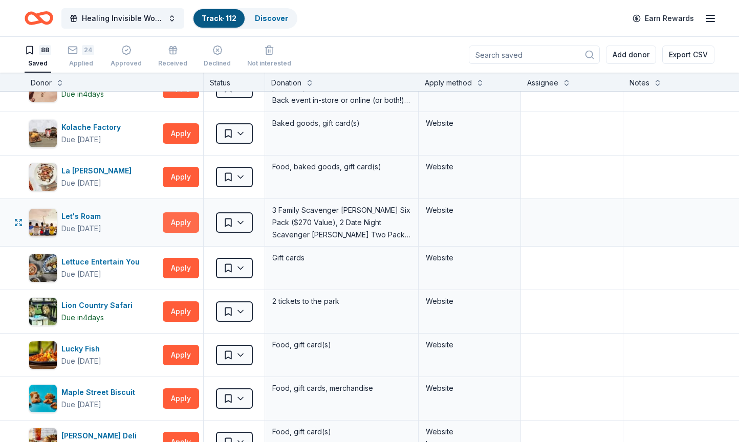
click at [183, 221] on button "Apply" at bounding box center [181, 223] width 36 height 20
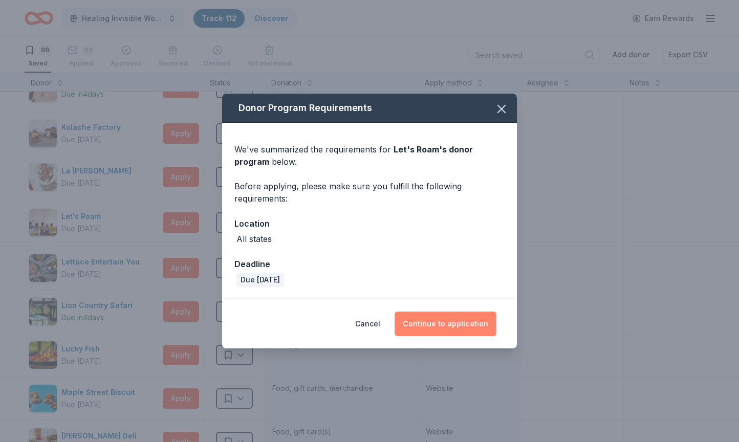
click at [442, 326] on button "Continue to application" at bounding box center [446, 324] width 102 height 25
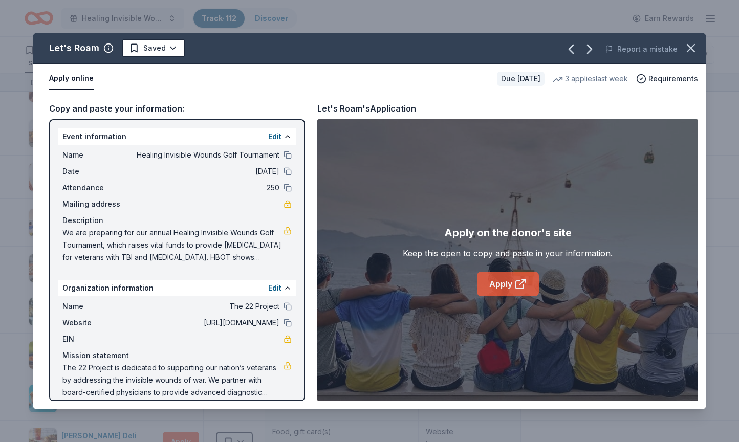
click at [513, 284] on link "Apply" at bounding box center [508, 284] width 62 height 25
click at [647, 77] on icon "button" at bounding box center [641, 79] width 10 height 10
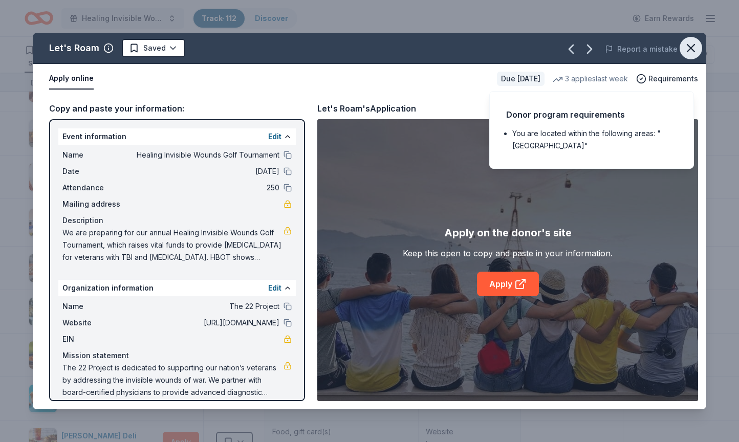
click at [691, 51] on icon "button" at bounding box center [691, 48] width 14 height 14
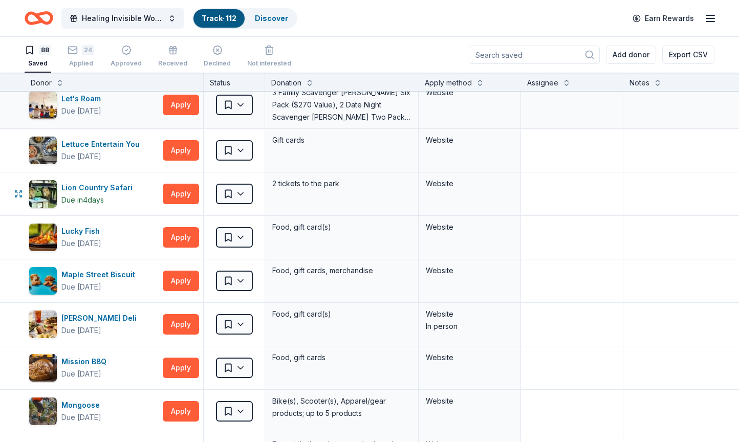
scroll to position [1242, 0]
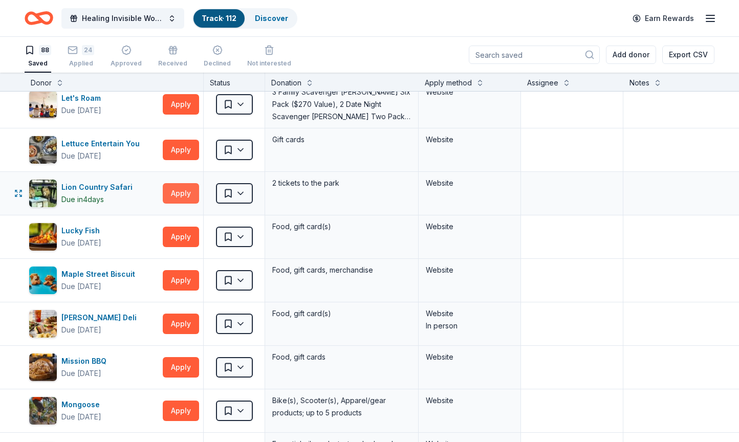
click at [182, 192] on button "Apply" at bounding box center [181, 193] width 36 height 20
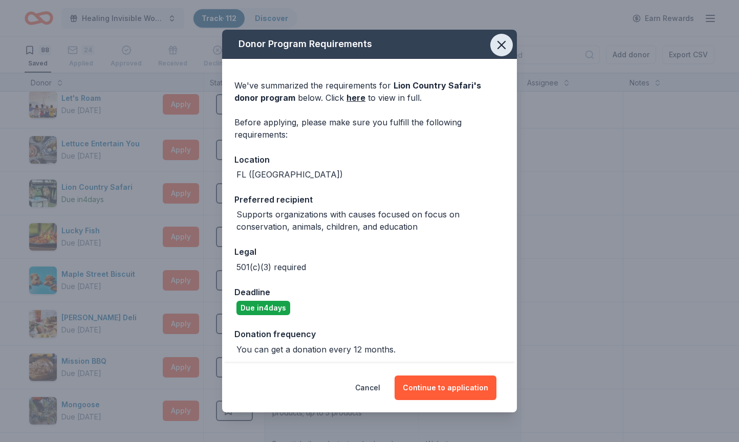
click at [506, 45] on icon "button" at bounding box center [502, 45] width 14 height 14
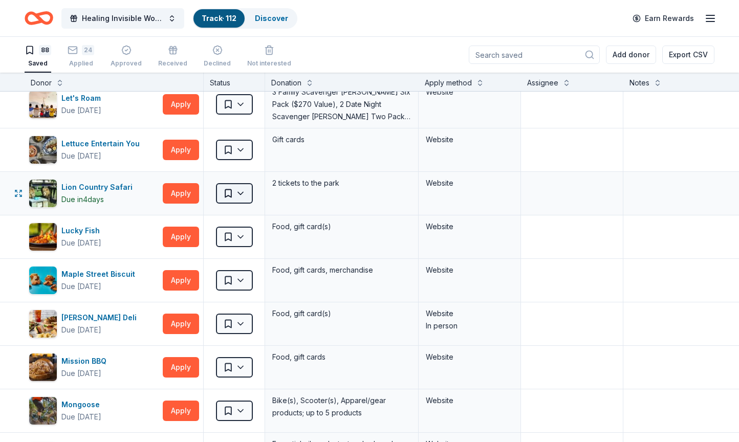
click at [239, 193] on html "Healing Invisible Wounds Golf Tournament Track · 112 Discover Earn Rewards 88 S…" at bounding box center [369, 221] width 739 height 442
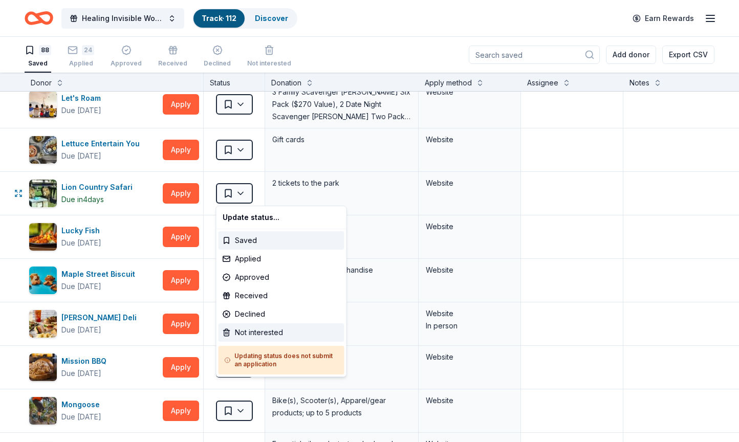
click at [241, 335] on div "Not interested" at bounding box center [282, 333] width 126 height 18
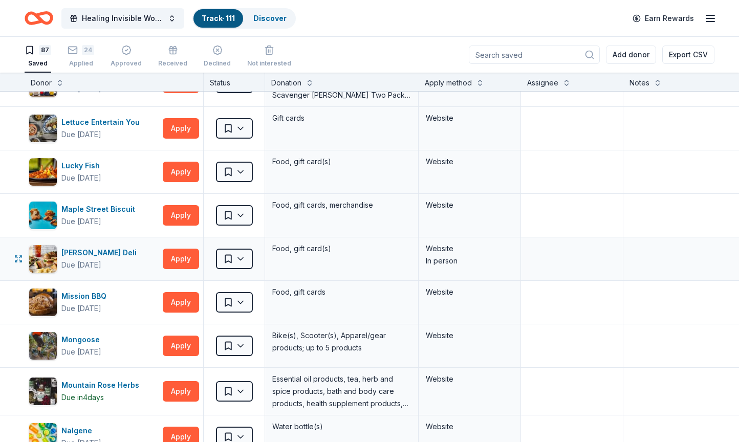
scroll to position [1263, 0]
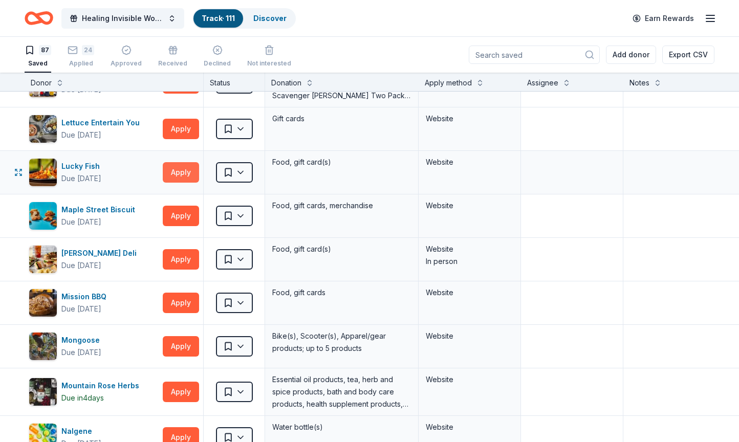
click at [180, 170] on button "Apply" at bounding box center [181, 172] width 36 height 20
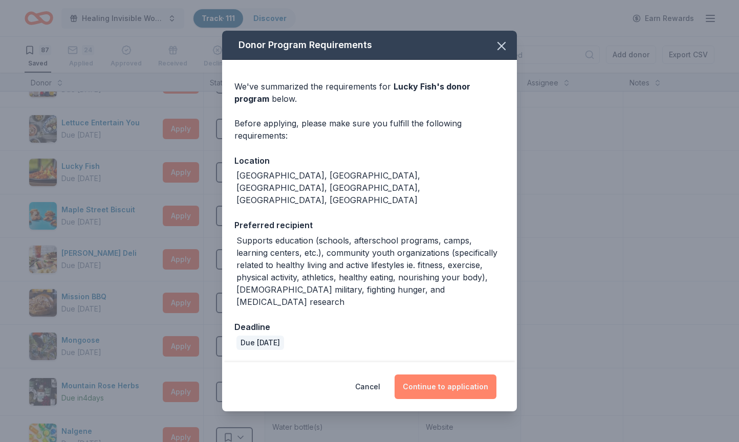
click at [459, 375] on button "Continue to application" at bounding box center [446, 387] width 102 height 25
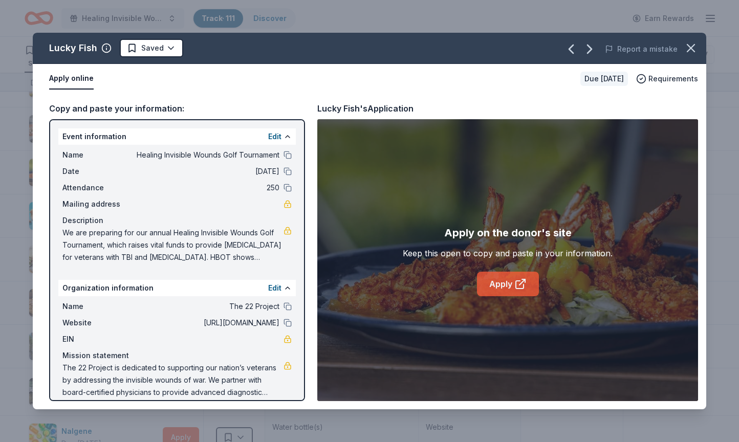
click at [506, 286] on link "Apply" at bounding box center [508, 284] width 62 height 25
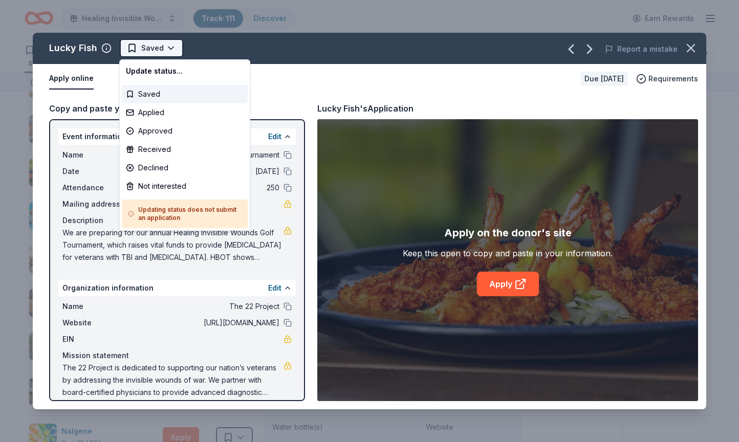
click at [171, 40] on html "Healing Invisible Wounds Golf Tournament Track · 111 Discover Earn Rewards 87 S…" at bounding box center [369, 221] width 739 height 442
click at [154, 109] on div "Applied" at bounding box center [185, 112] width 126 height 18
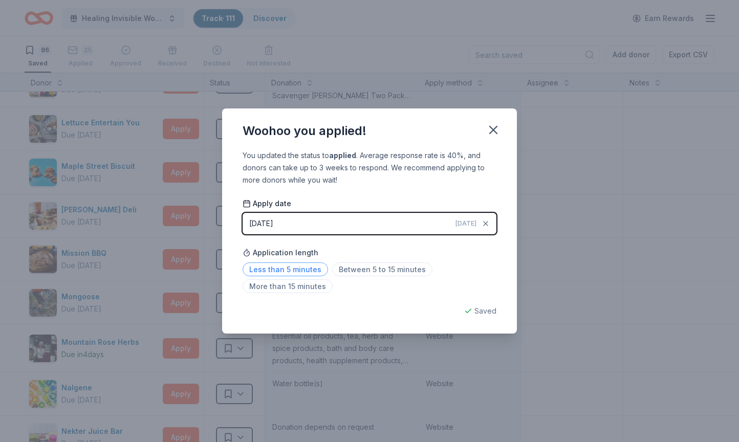
click at [299, 267] on span "Less than 5 minutes" at bounding box center [286, 270] width 86 height 14
click at [493, 130] on icon "button" at bounding box center [493, 129] width 7 height 7
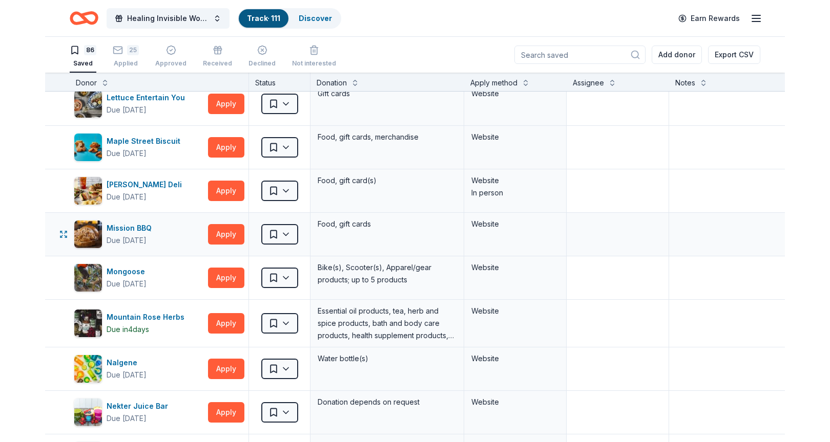
scroll to position [1289, 0]
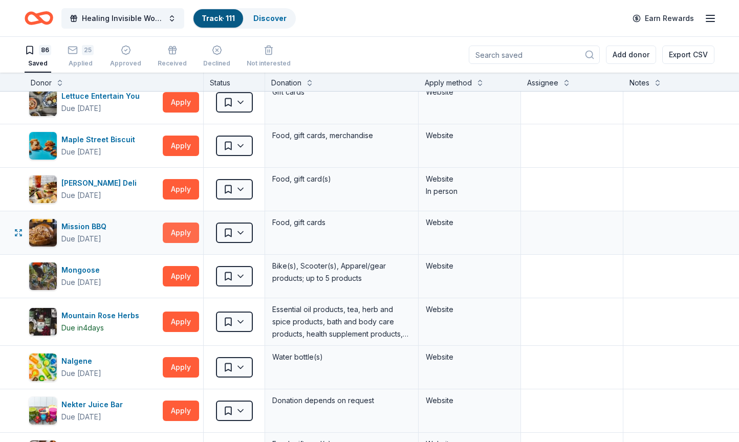
click at [173, 233] on button "Apply" at bounding box center [181, 233] width 36 height 20
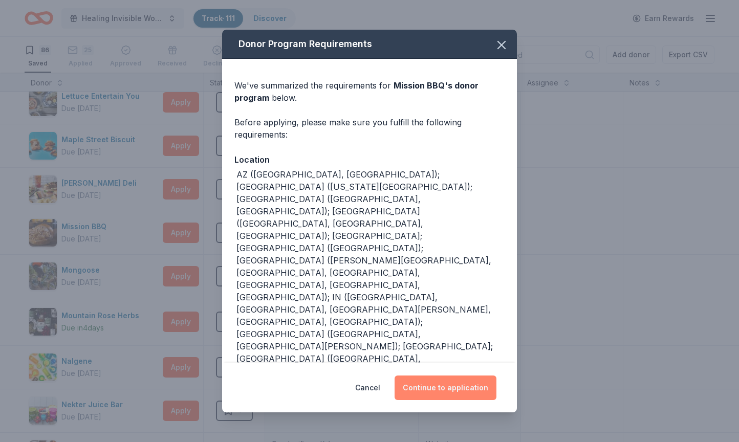
click at [450, 389] on button "Continue to application" at bounding box center [446, 388] width 102 height 25
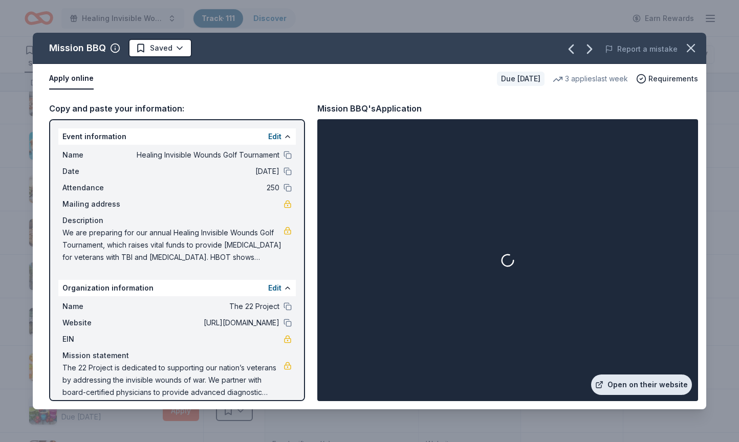
click at [629, 385] on link "Open on their website" at bounding box center [641, 385] width 101 height 20
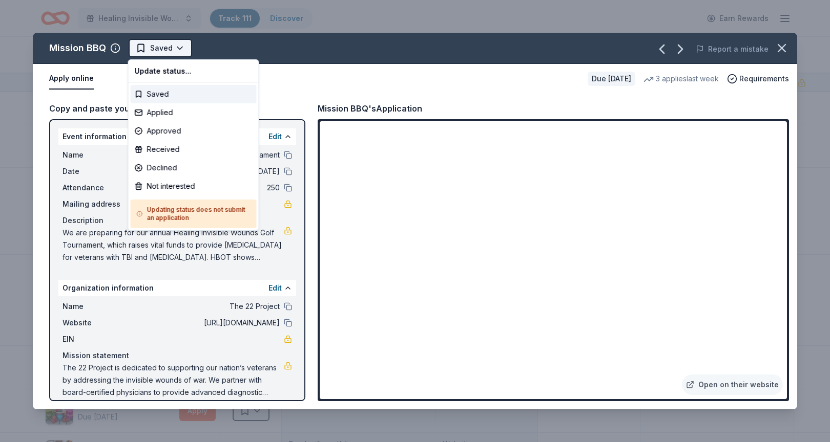
click at [180, 50] on html "Healing Invisible Wounds Golf Tournament Track · 111 Discover Earn Rewards 86 S…" at bounding box center [415, 221] width 830 height 442
click at [165, 112] on div "Applied" at bounding box center [194, 112] width 126 height 18
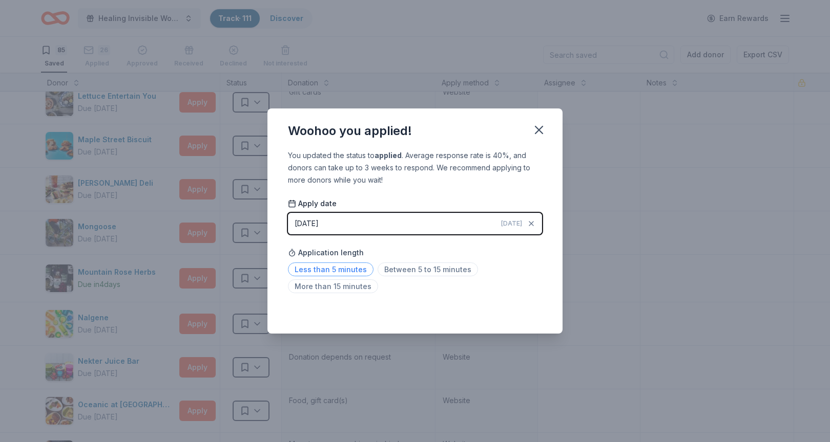
click at [338, 268] on span "Less than 5 minutes" at bounding box center [331, 270] width 86 height 14
click at [537, 132] on icon "button" at bounding box center [538, 129] width 7 height 7
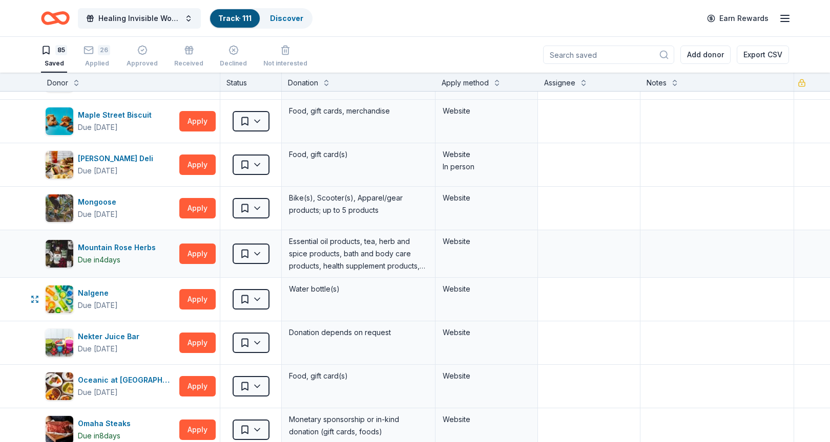
scroll to position [1318, 0]
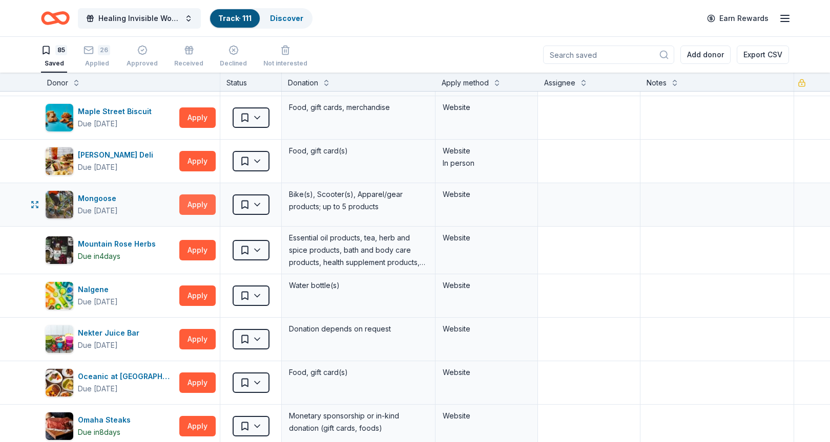
click at [198, 200] on button "Apply" at bounding box center [197, 205] width 36 height 20
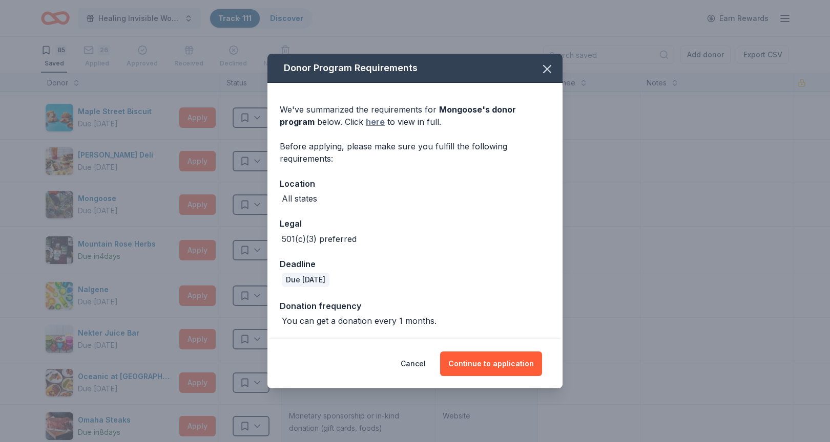
click at [366, 121] on link "here" at bounding box center [375, 122] width 19 height 12
click at [544, 70] on icon "button" at bounding box center [547, 69] width 14 height 14
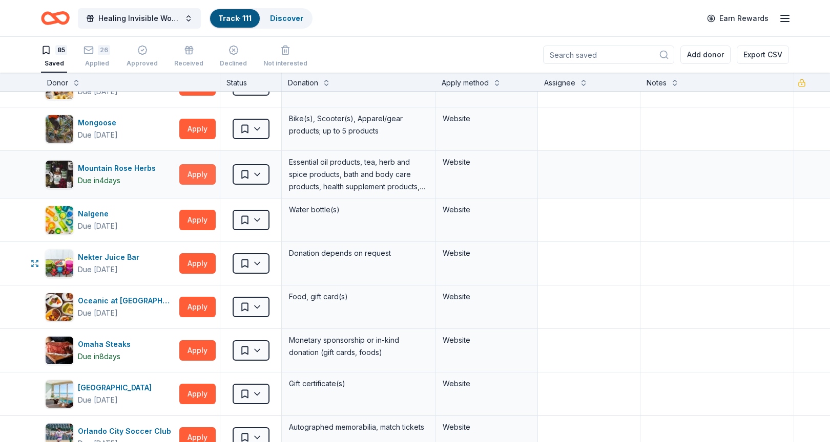
scroll to position [1397, 0]
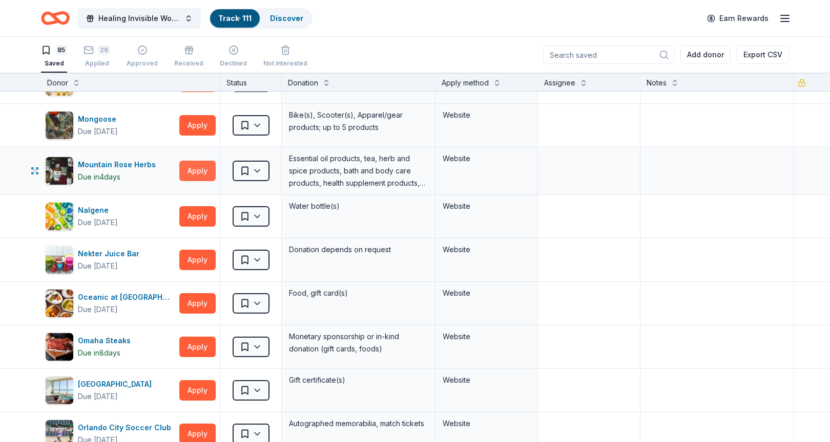
click at [197, 171] on button "Apply" at bounding box center [197, 171] width 36 height 20
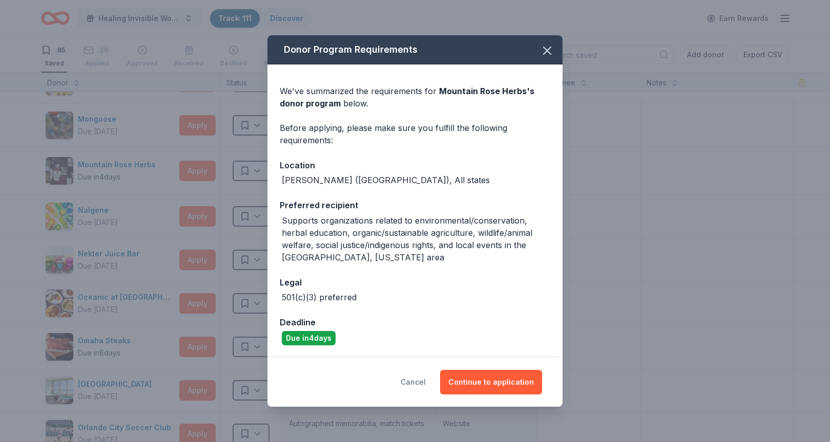
click at [420, 381] on button "Cancel" at bounding box center [412, 382] width 25 height 25
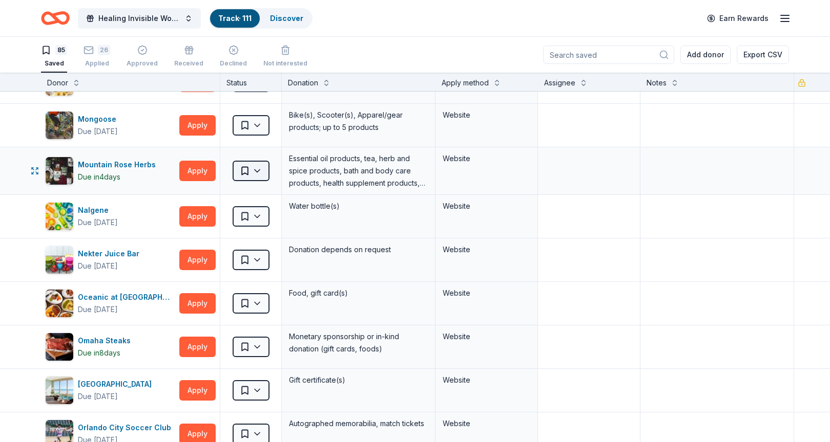
click at [250, 172] on html "Healing Invisible Wounds Golf Tournament Track · 111 Discover Earn Rewards 85 S…" at bounding box center [415, 221] width 830 height 442
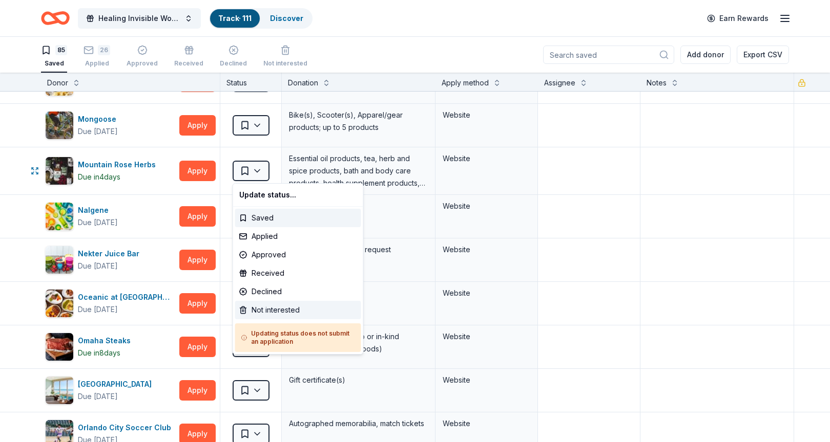
click at [271, 308] on div "Not interested" at bounding box center [298, 310] width 126 height 18
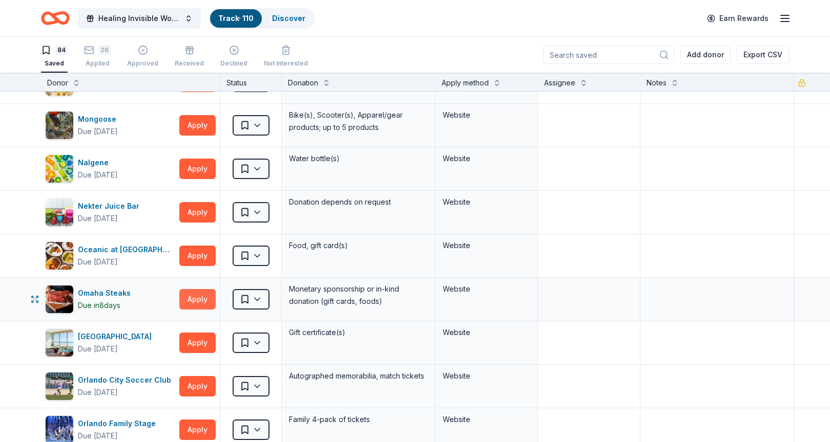
click at [200, 299] on button "Apply" at bounding box center [197, 299] width 36 height 20
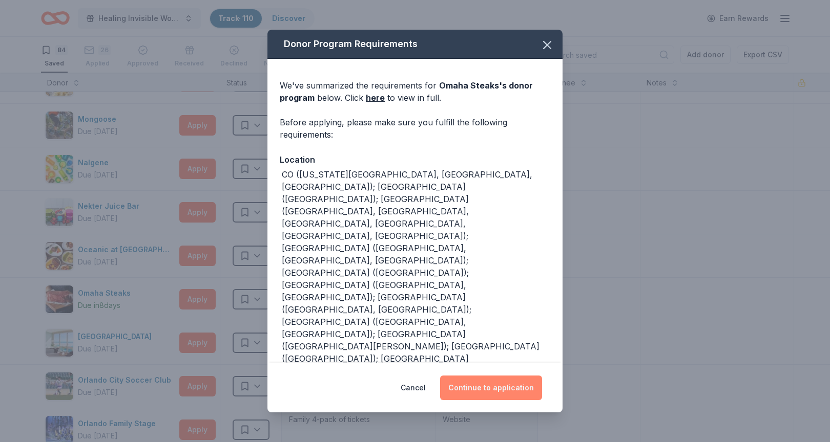
click at [517, 387] on button "Continue to application" at bounding box center [491, 388] width 102 height 25
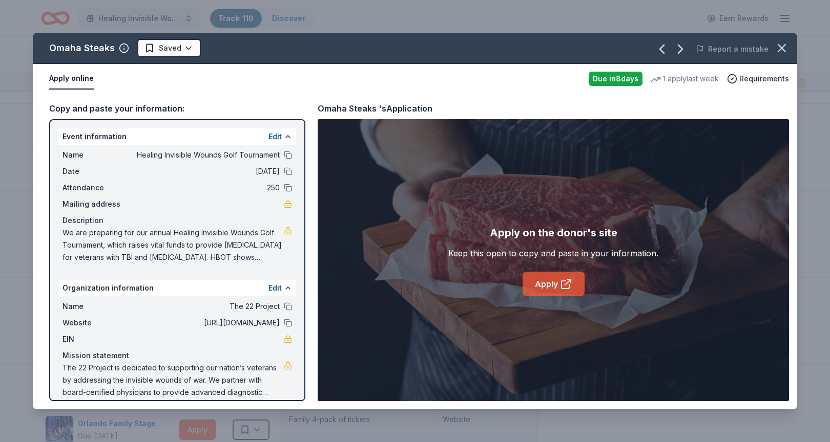
click at [577, 284] on link "Apply" at bounding box center [553, 284] width 62 height 25
click at [739, 80] on span "Requirements" at bounding box center [764, 79] width 50 height 12
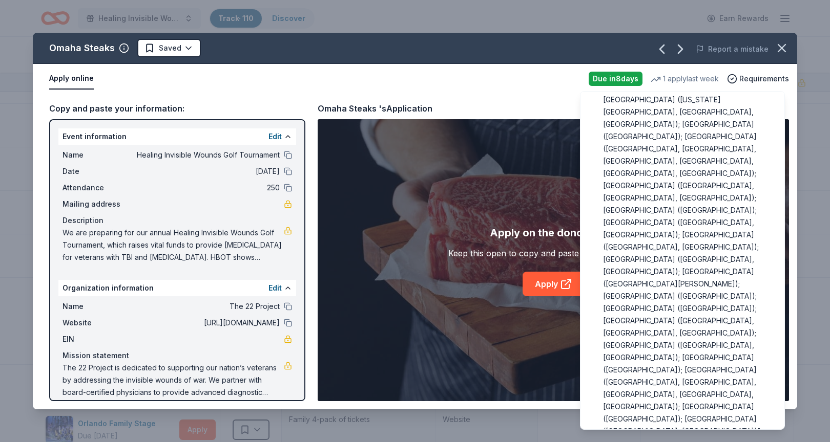
scroll to position [0, 0]
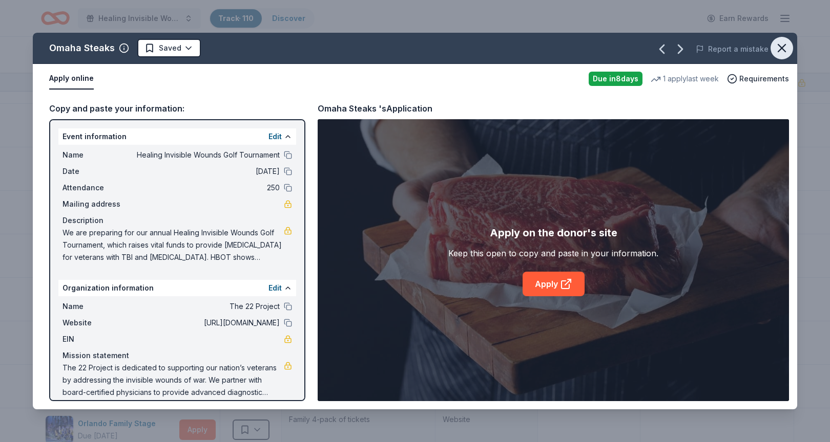
click at [739, 50] on icon "button" at bounding box center [781, 48] width 7 height 7
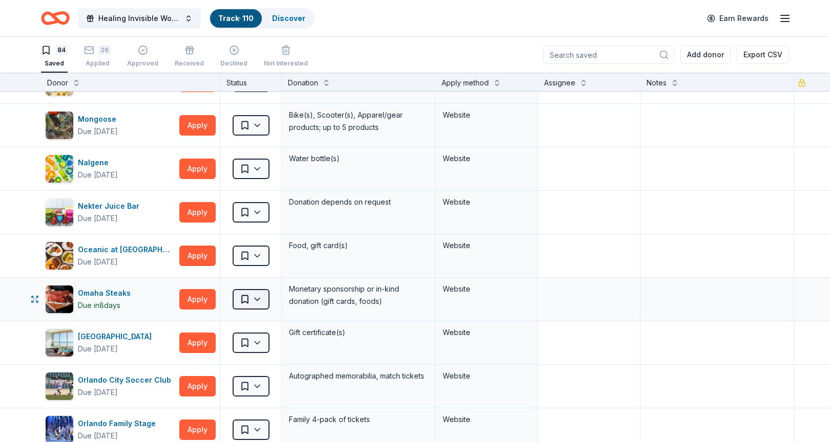
click at [253, 301] on html "Healing Invisible Wounds Golf Tournament Track · 110 Discover Earn Rewards 84 S…" at bounding box center [415, 221] width 830 height 442
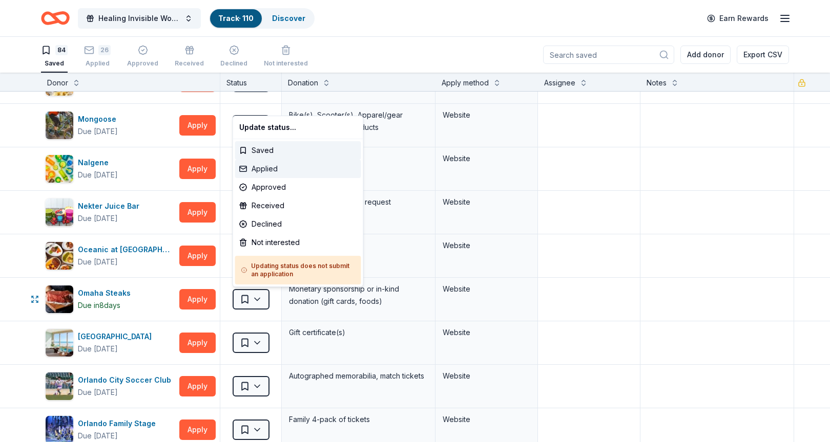
click at [273, 168] on div "Applied" at bounding box center [298, 169] width 126 height 18
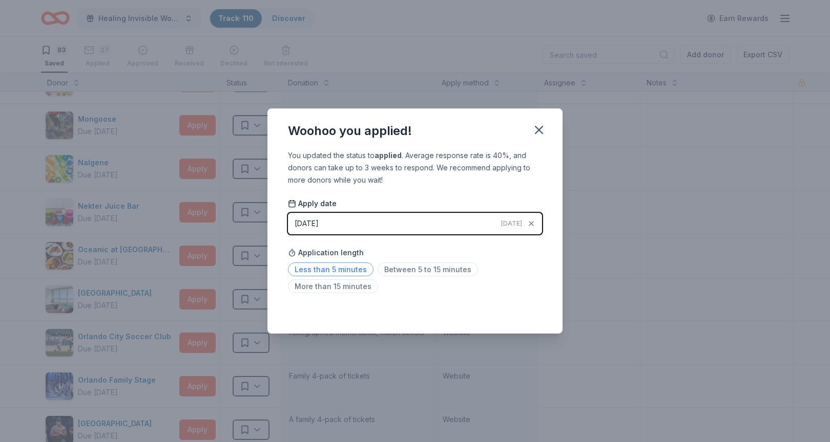
click at [337, 264] on span "Less than 5 minutes" at bounding box center [331, 270] width 86 height 14
click at [537, 135] on icon "button" at bounding box center [539, 130] width 14 height 14
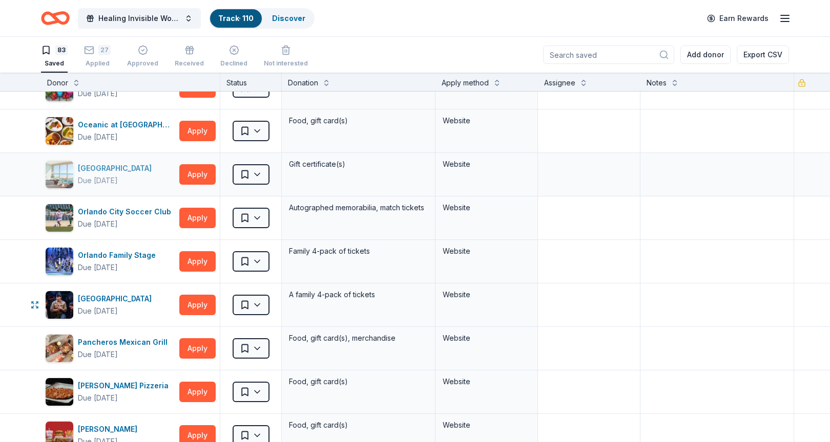
scroll to position [1525, 0]
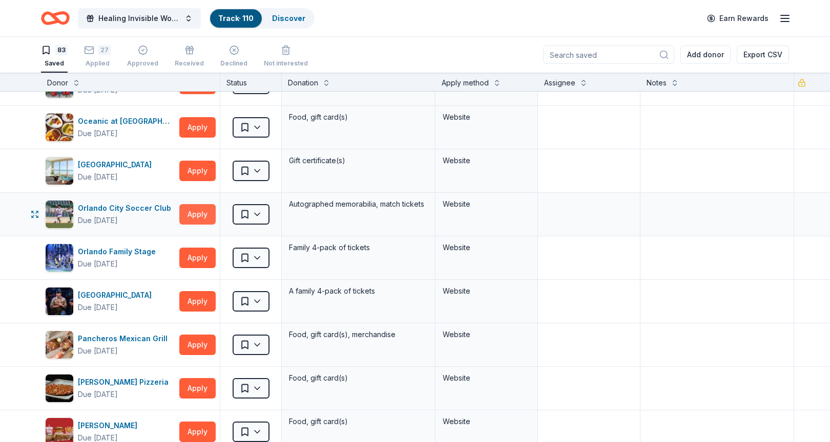
click at [201, 213] on button "Apply" at bounding box center [197, 214] width 36 height 20
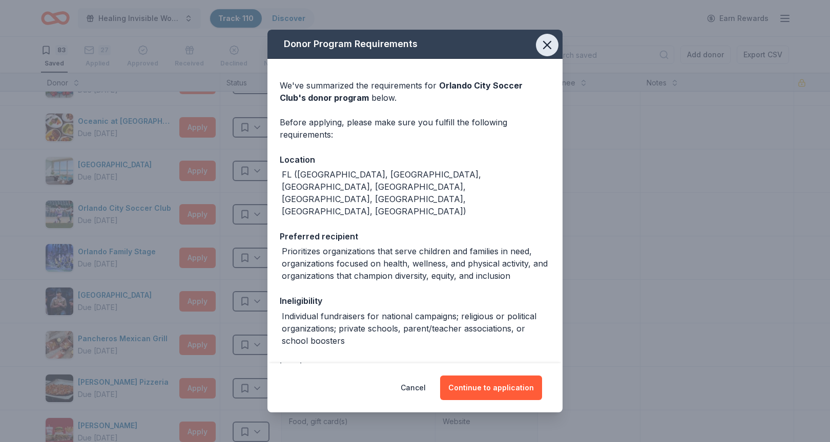
click at [548, 48] on icon "button" at bounding box center [547, 45] width 14 height 14
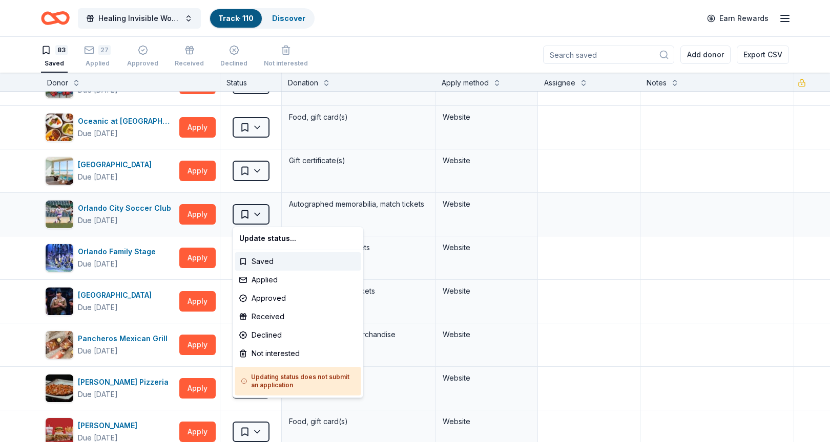
click at [260, 214] on html "Healing Invisible Wounds Golf Tournament Track · 110 Discover Earn Rewards 83 S…" at bounding box center [415, 221] width 830 height 442
click at [272, 351] on div "Not interested" at bounding box center [298, 354] width 126 height 18
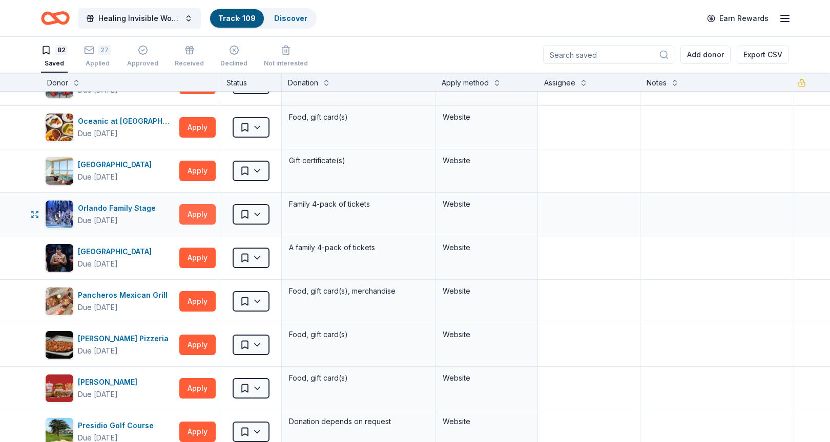
click at [201, 215] on button "Apply" at bounding box center [197, 214] width 36 height 20
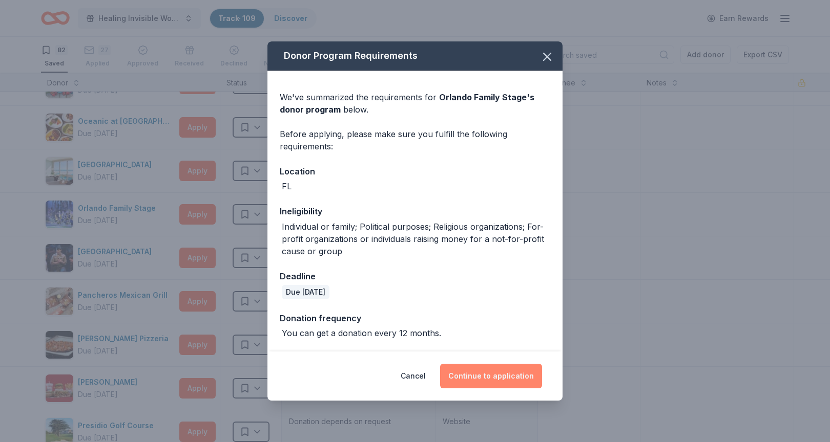
click at [505, 379] on button "Continue to application" at bounding box center [491, 376] width 102 height 25
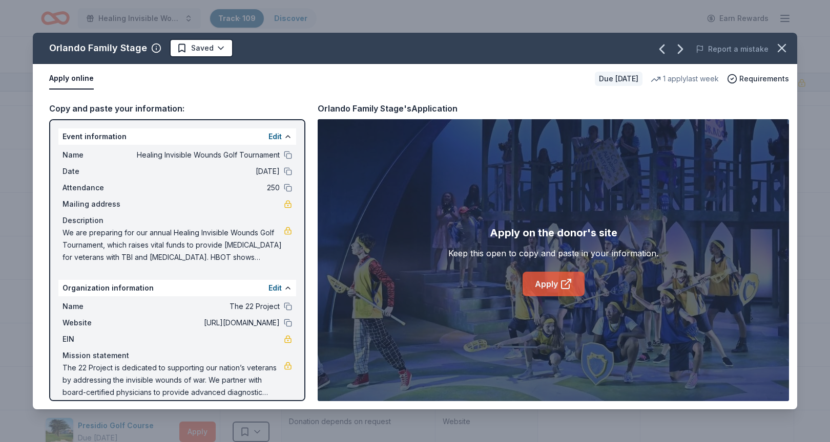
click at [555, 283] on link "Apply" at bounding box center [553, 284] width 62 height 25
click at [210, 49] on html "Healing Invisible Wounds Golf Tournament Track · 109 Discover Earn Rewards 82 S…" at bounding box center [415, 221] width 830 height 442
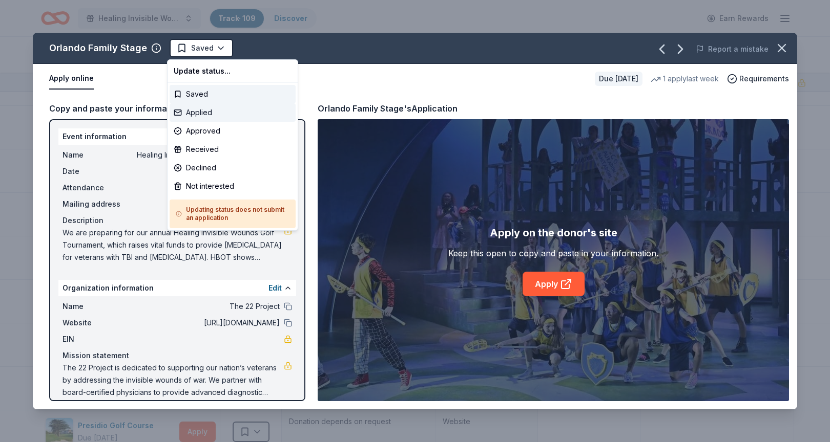
click at [200, 110] on div "Applied" at bounding box center [232, 112] width 126 height 18
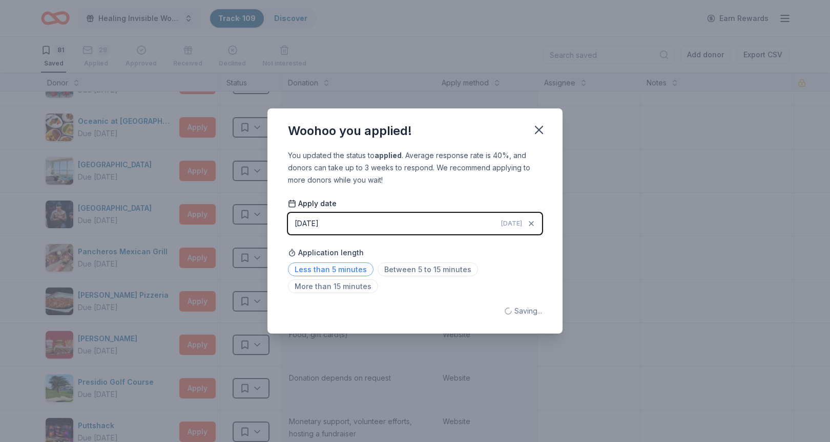
click at [332, 269] on span "Less than 5 minutes" at bounding box center [331, 270] width 86 height 14
click at [535, 134] on icon "button" at bounding box center [539, 130] width 14 height 14
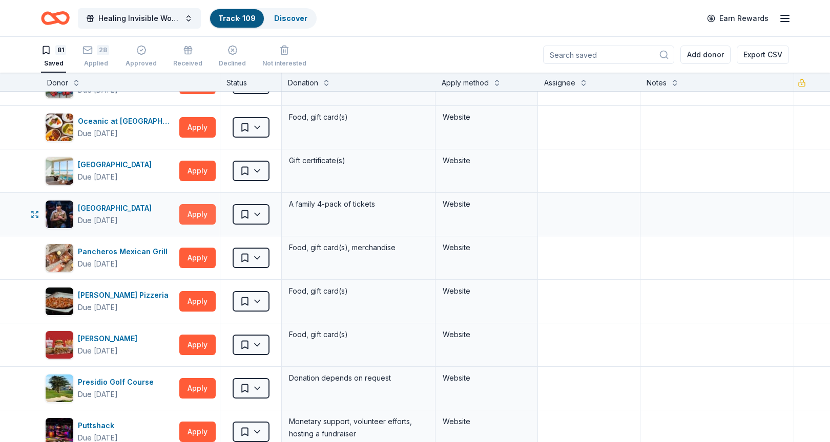
click at [193, 218] on button "Apply" at bounding box center [197, 214] width 36 height 20
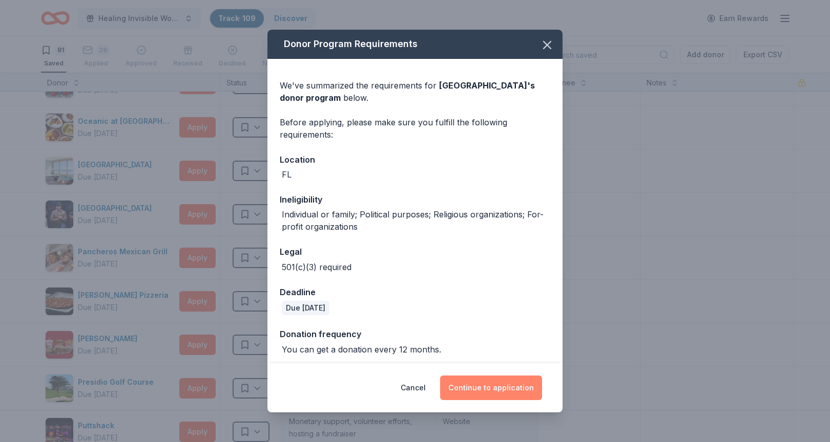
click at [521, 400] on button "Continue to application" at bounding box center [491, 388] width 102 height 25
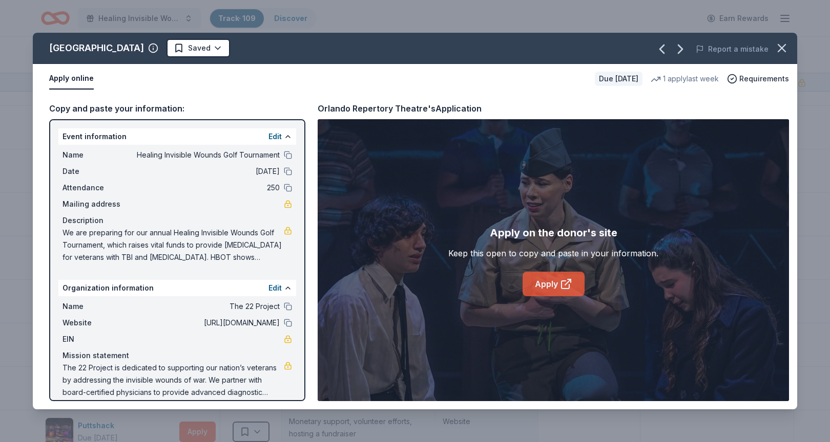
click at [560, 292] on link "Apply" at bounding box center [553, 284] width 62 height 25
click at [228, 49] on html "Healing Invisible Wounds Golf Tournament Track · 109 Discover Earn Rewards 81 S…" at bounding box center [415, 221] width 830 height 442
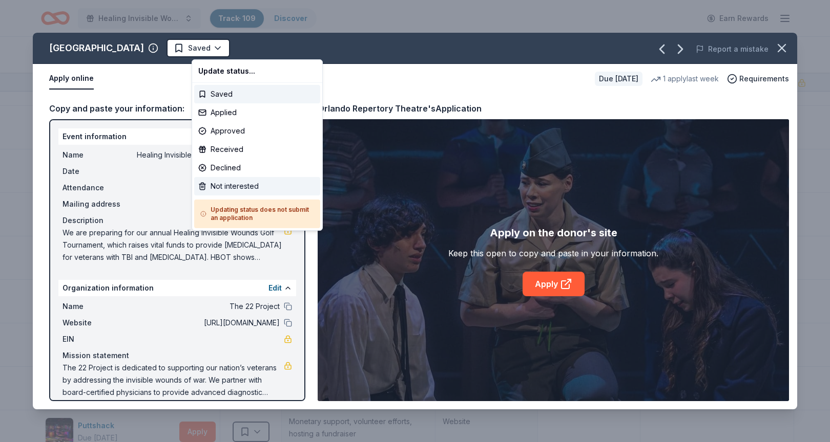
click at [226, 186] on div "Not interested" at bounding box center [257, 186] width 126 height 18
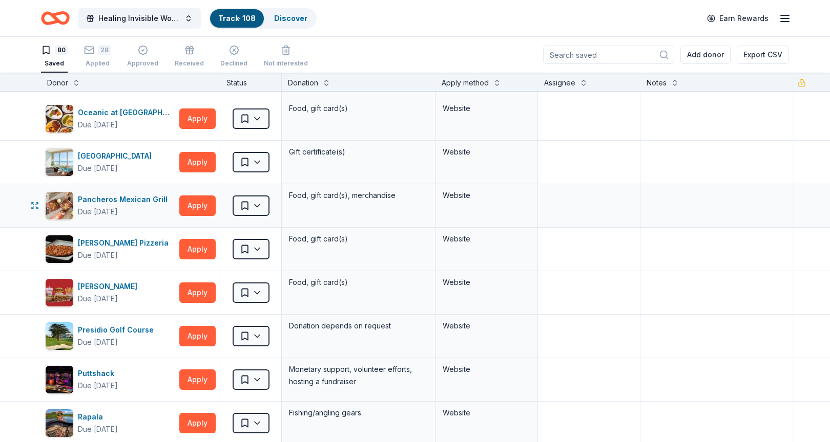
scroll to position [1512, 0]
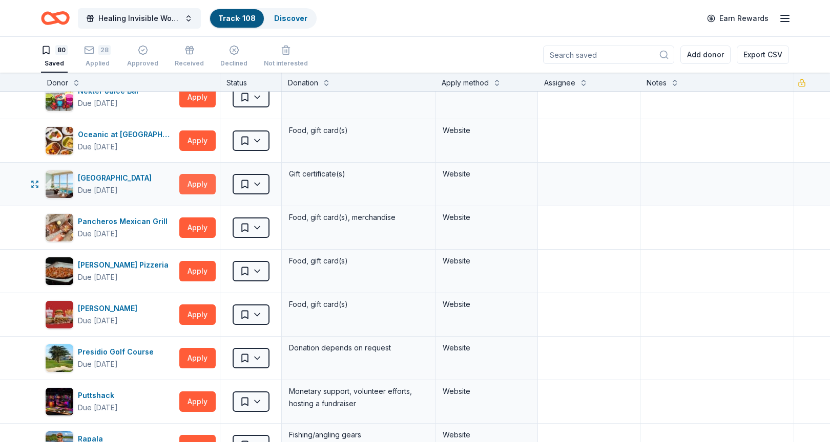
click at [196, 181] on button "Apply" at bounding box center [197, 184] width 36 height 20
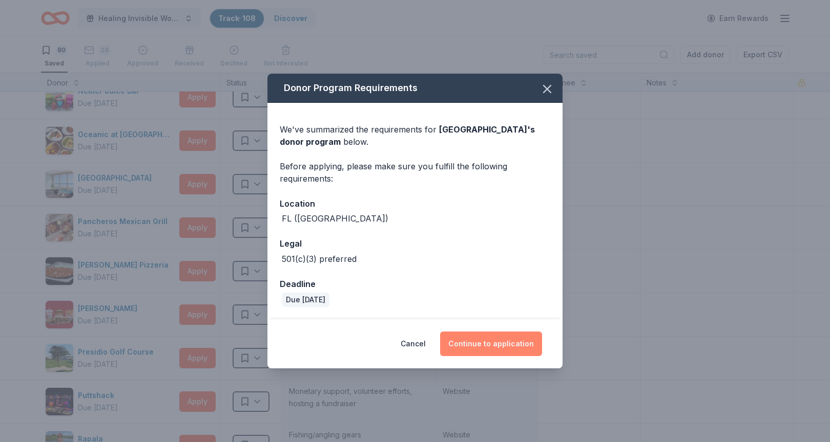
click at [502, 342] on button "Continue to application" at bounding box center [491, 344] width 102 height 25
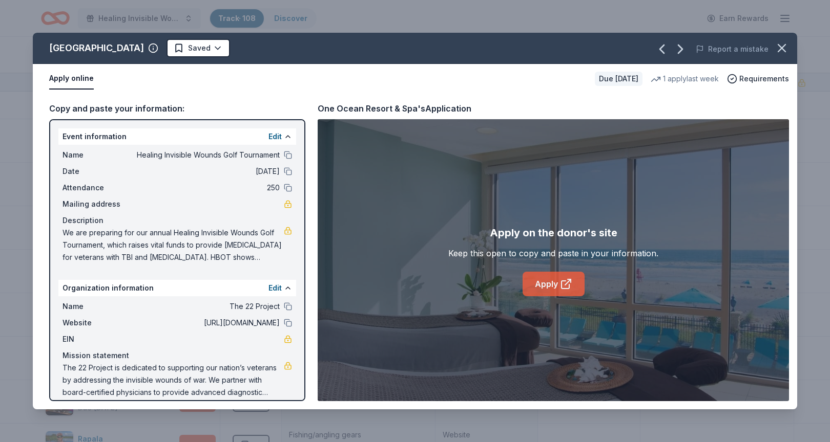
click at [560, 281] on icon at bounding box center [566, 284] width 12 height 12
click at [222, 45] on html "Healing Invisible Wounds Golf Tournament Track · 108 Discover Earn Rewards 80 S…" at bounding box center [415, 221] width 830 height 442
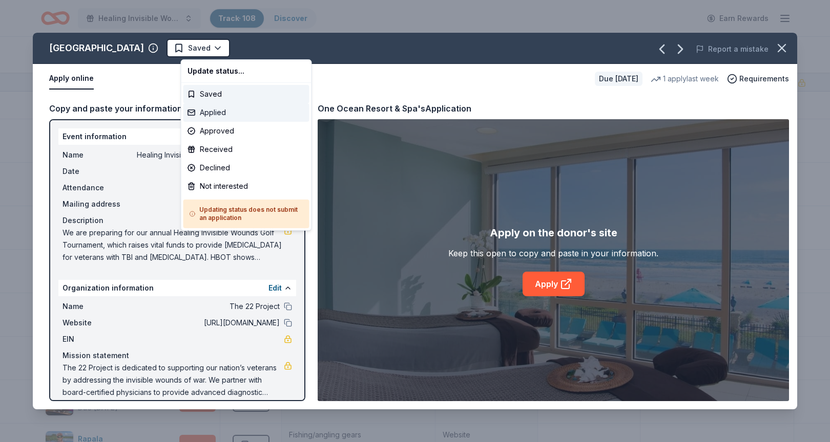
click at [209, 113] on div "Applied" at bounding box center [246, 112] width 126 height 18
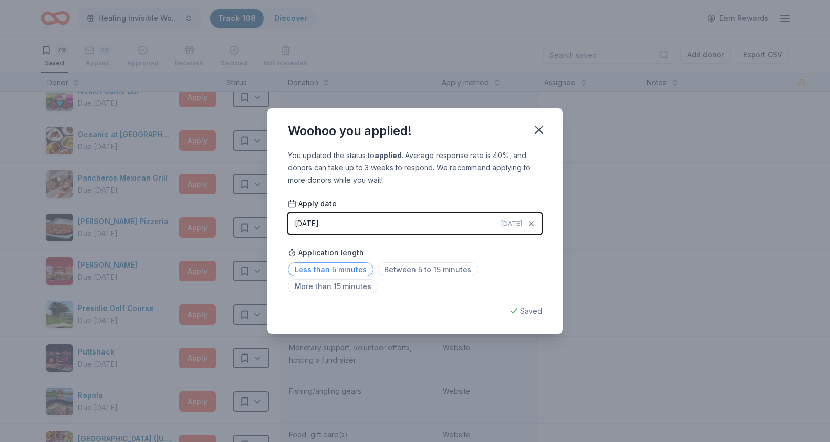
click at [342, 267] on span "Less than 5 minutes" at bounding box center [331, 270] width 86 height 14
click at [541, 128] on icon "button" at bounding box center [538, 129] width 7 height 7
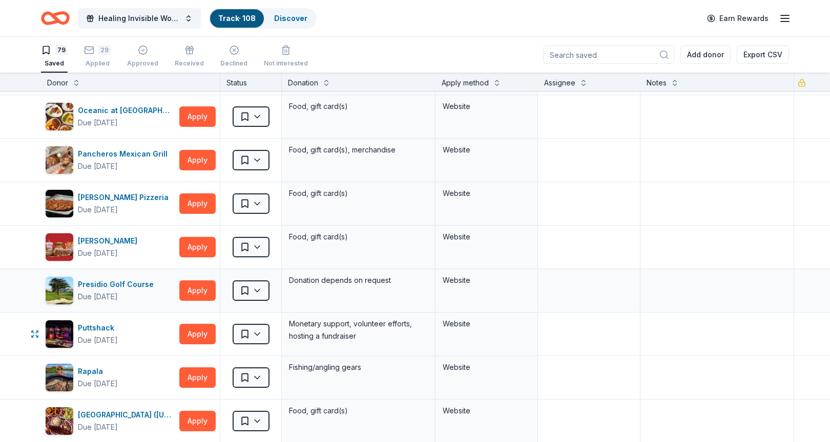
scroll to position [1560, 0]
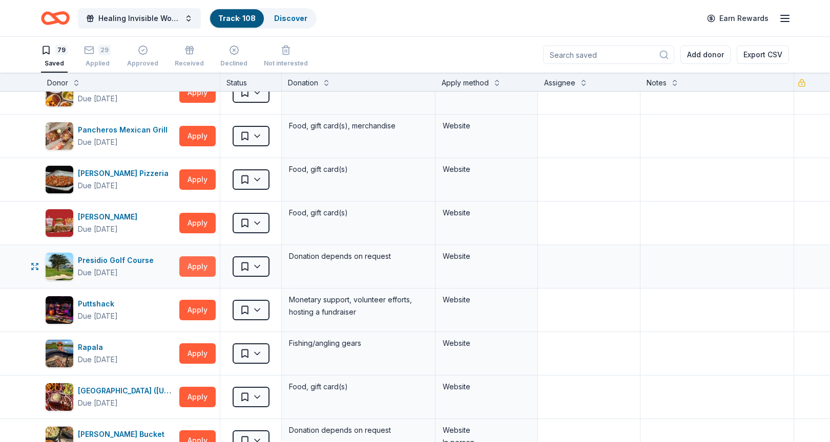
click at [198, 266] on button "Apply" at bounding box center [197, 267] width 36 height 20
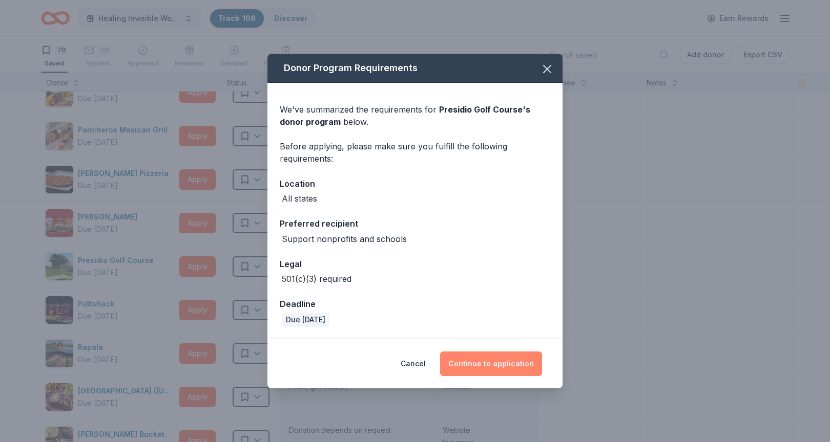
click at [491, 361] on button "Continue to application" at bounding box center [491, 364] width 102 height 25
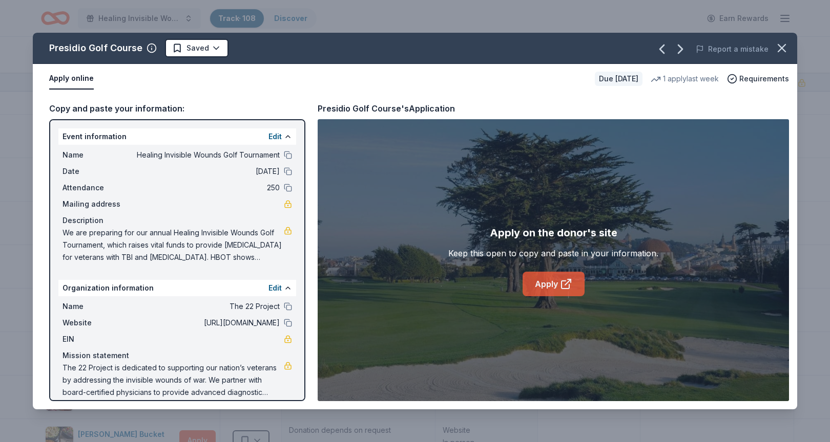
click at [559, 284] on link "Apply" at bounding box center [553, 284] width 62 height 25
click at [739, 80] on span "Requirements" at bounding box center [764, 79] width 50 height 12
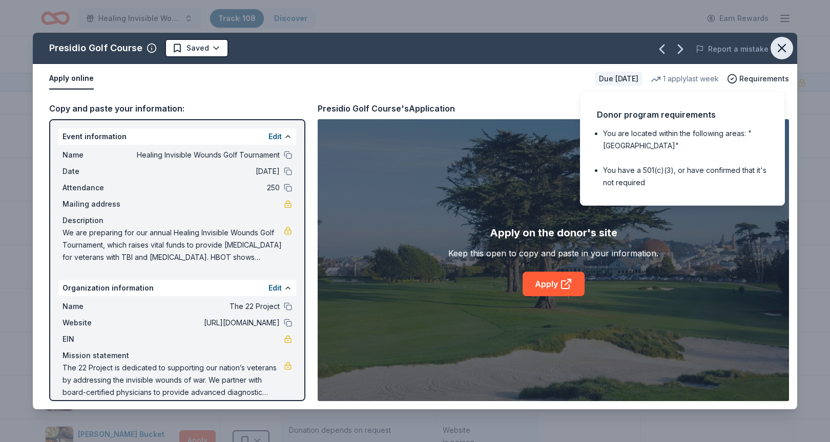
click at [739, 47] on icon "button" at bounding box center [781, 48] width 7 height 7
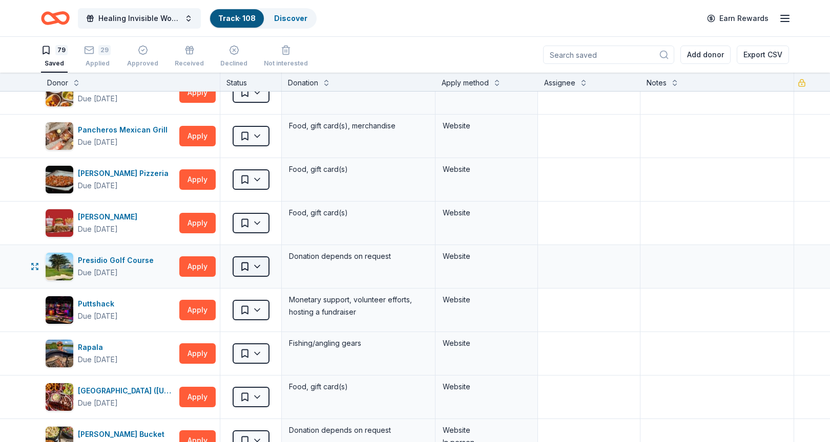
click at [258, 266] on html "Healing Invisible Wounds Golf Tournament Track · 108 Discover Earn Rewards 79 S…" at bounding box center [415, 221] width 830 height 442
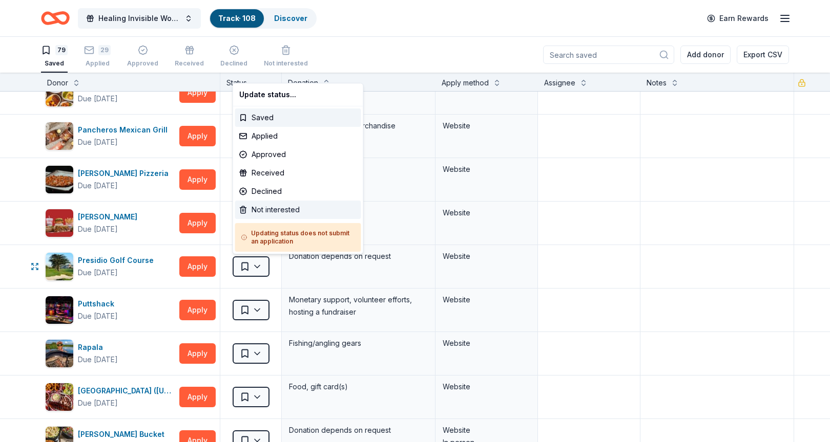
click at [261, 209] on div "Not interested" at bounding box center [298, 210] width 126 height 18
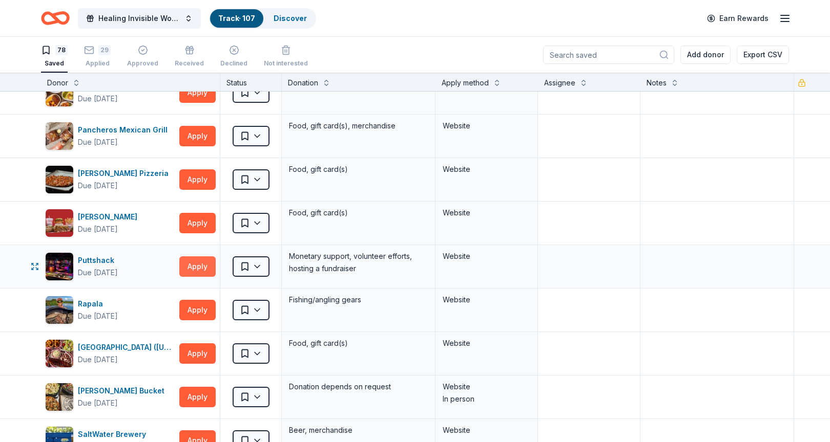
click at [190, 270] on button "Apply" at bounding box center [197, 267] width 36 height 20
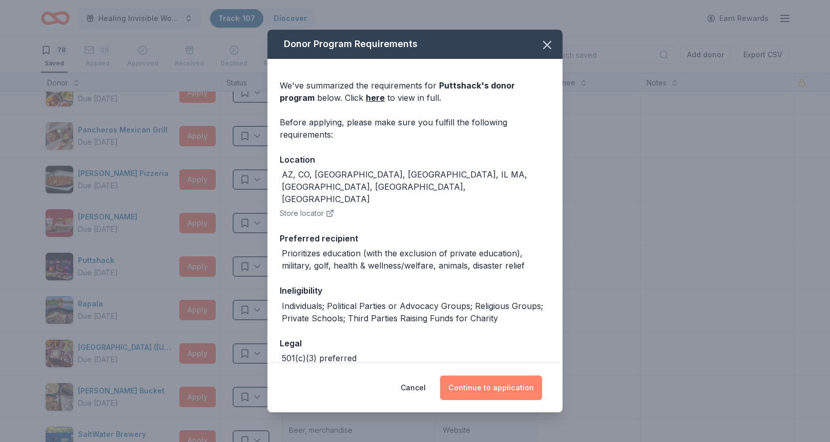
click at [499, 395] on button "Continue to application" at bounding box center [491, 388] width 102 height 25
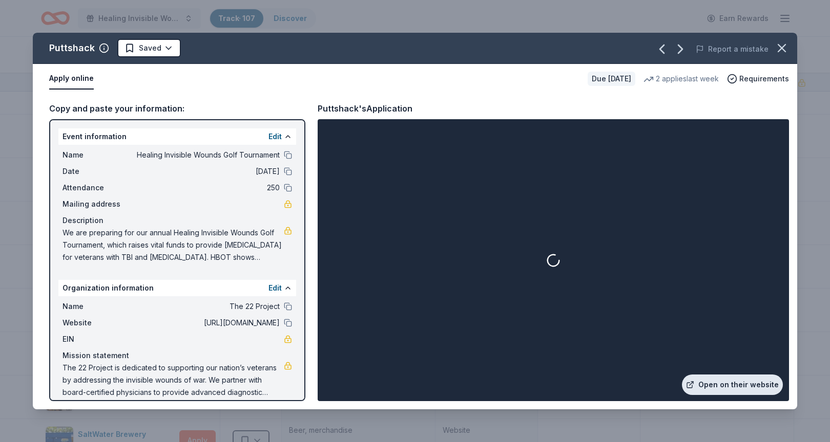
click at [726, 385] on link "Open on their website" at bounding box center [732, 385] width 101 height 20
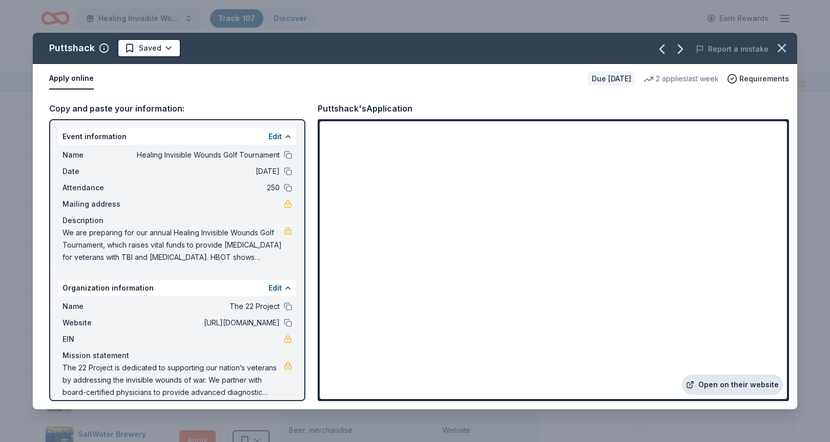
click at [739, 387] on link "Open on their website" at bounding box center [732, 385] width 101 height 20
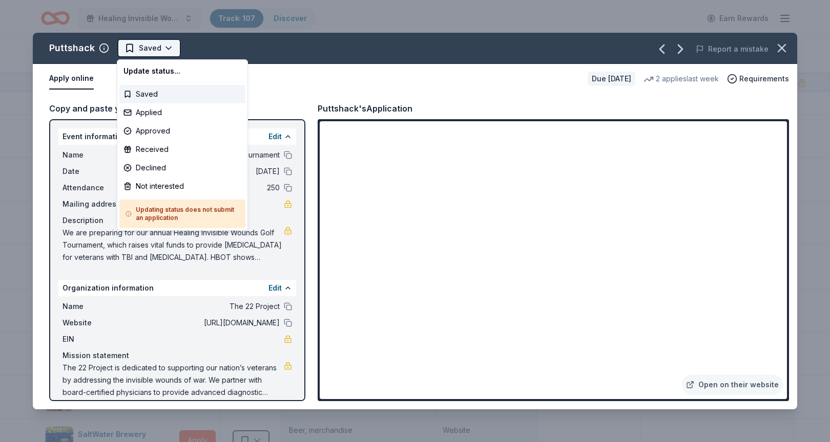
click at [163, 48] on html "Healing Invisible Wounds Golf Tournament Track · 107 Discover Earn Rewards 78 S…" at bounding box center [415, 221] width 830 height 442
click at [156, 113] on div "Applied" at bounding box center [182, 112] width 126 height 18
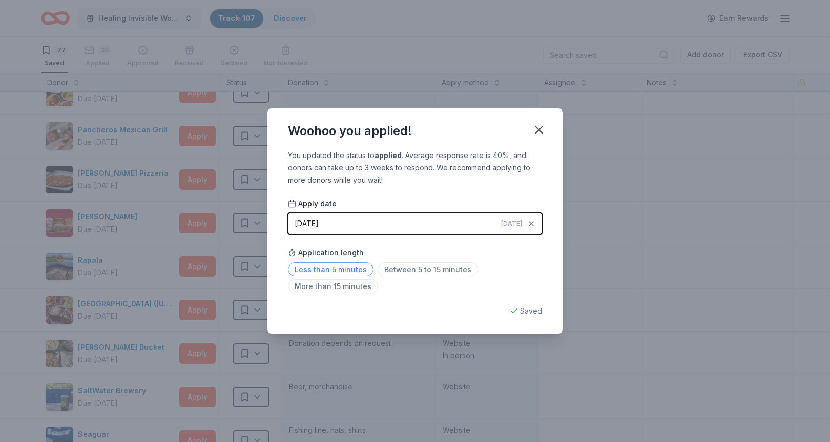
click at [330, 270] on span "Less than 5 minutes" at bounding box center [331, 270] width 86 height 14
click at [543, 131] on icon "button" at bounding box center [539, 130] width 14 height 14
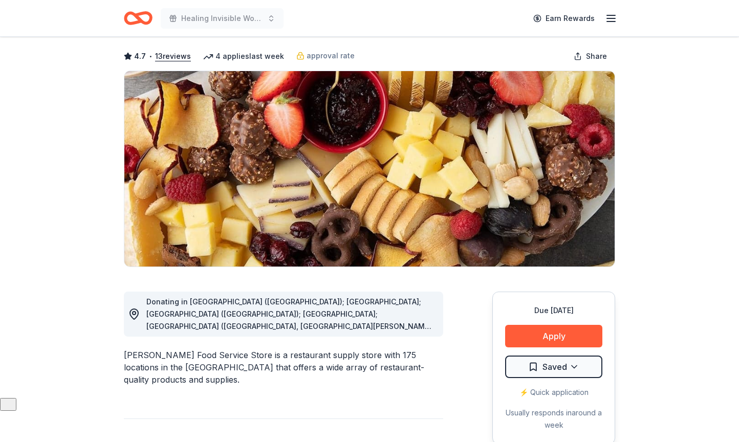
scroll to position [47, 0]
